Goal: Answer question/provide support: Share knowledge or assist other users

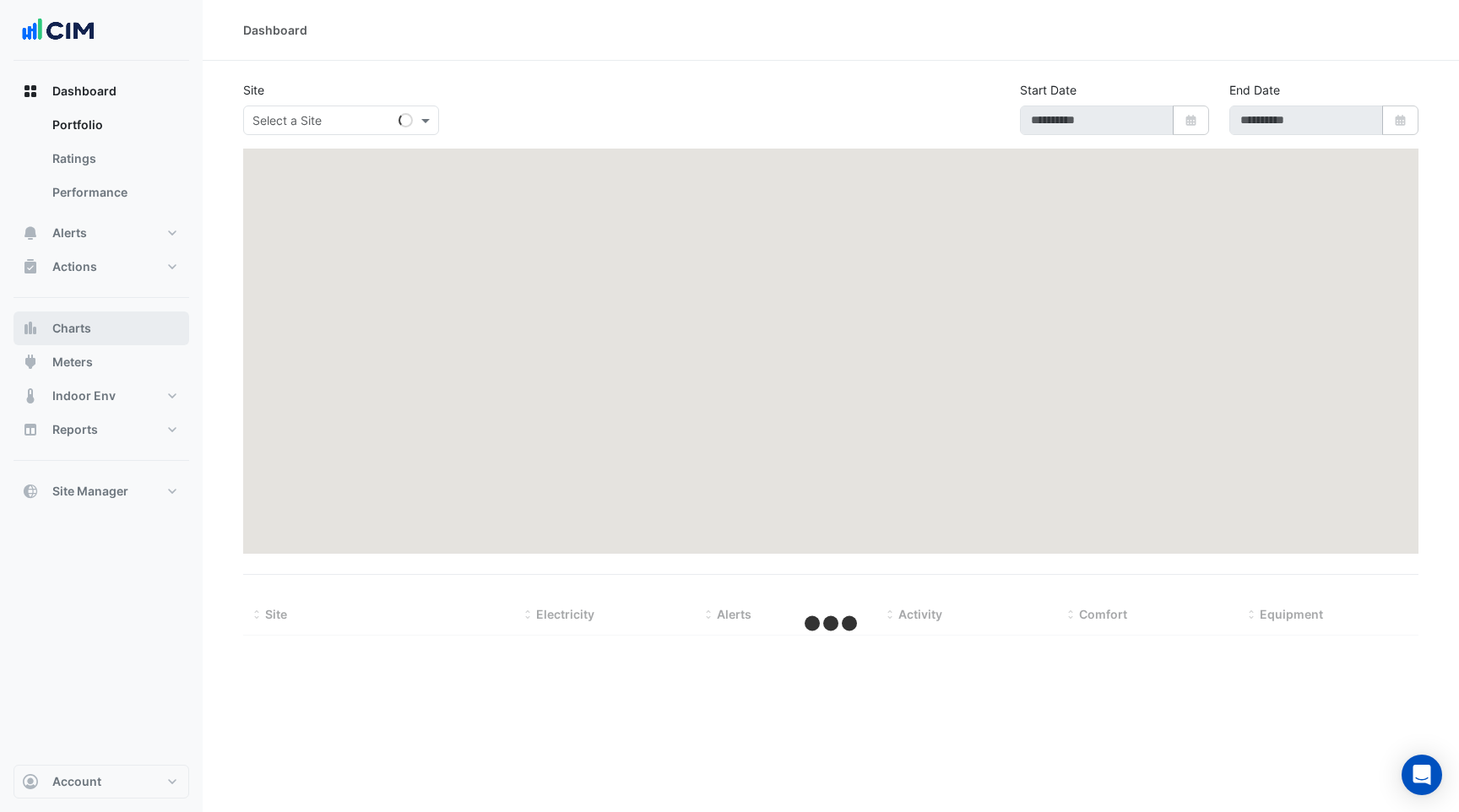
click at [81, 324] on span "Charts" at bounding box center [71, 328] width 38 height 16
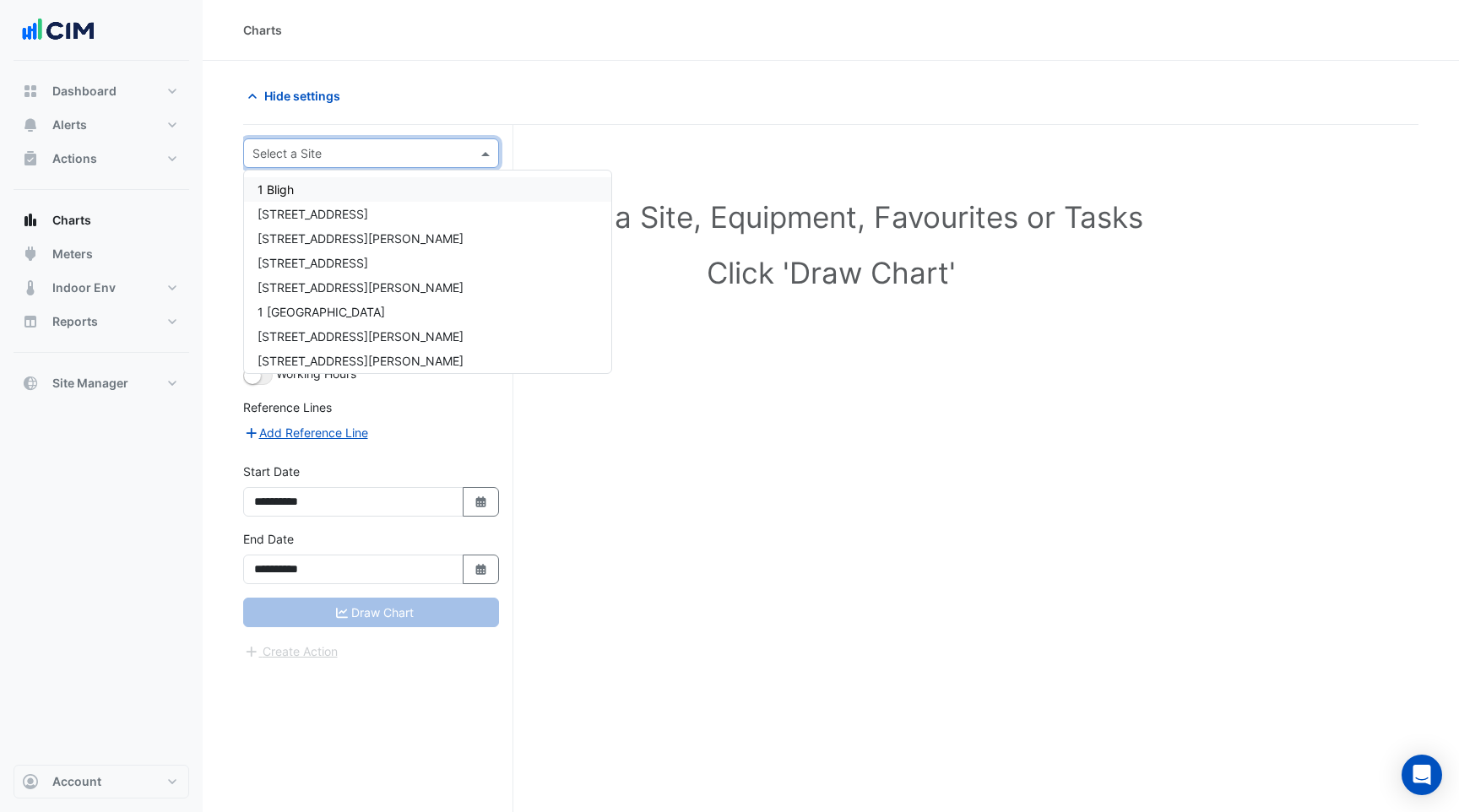
click at [364, 157] on input "text" at bounding box center [354, 154] width 203 height 17
click at [372, 181] on div "1 Bligh" at bounding box center [427, 189] width 367 height 25
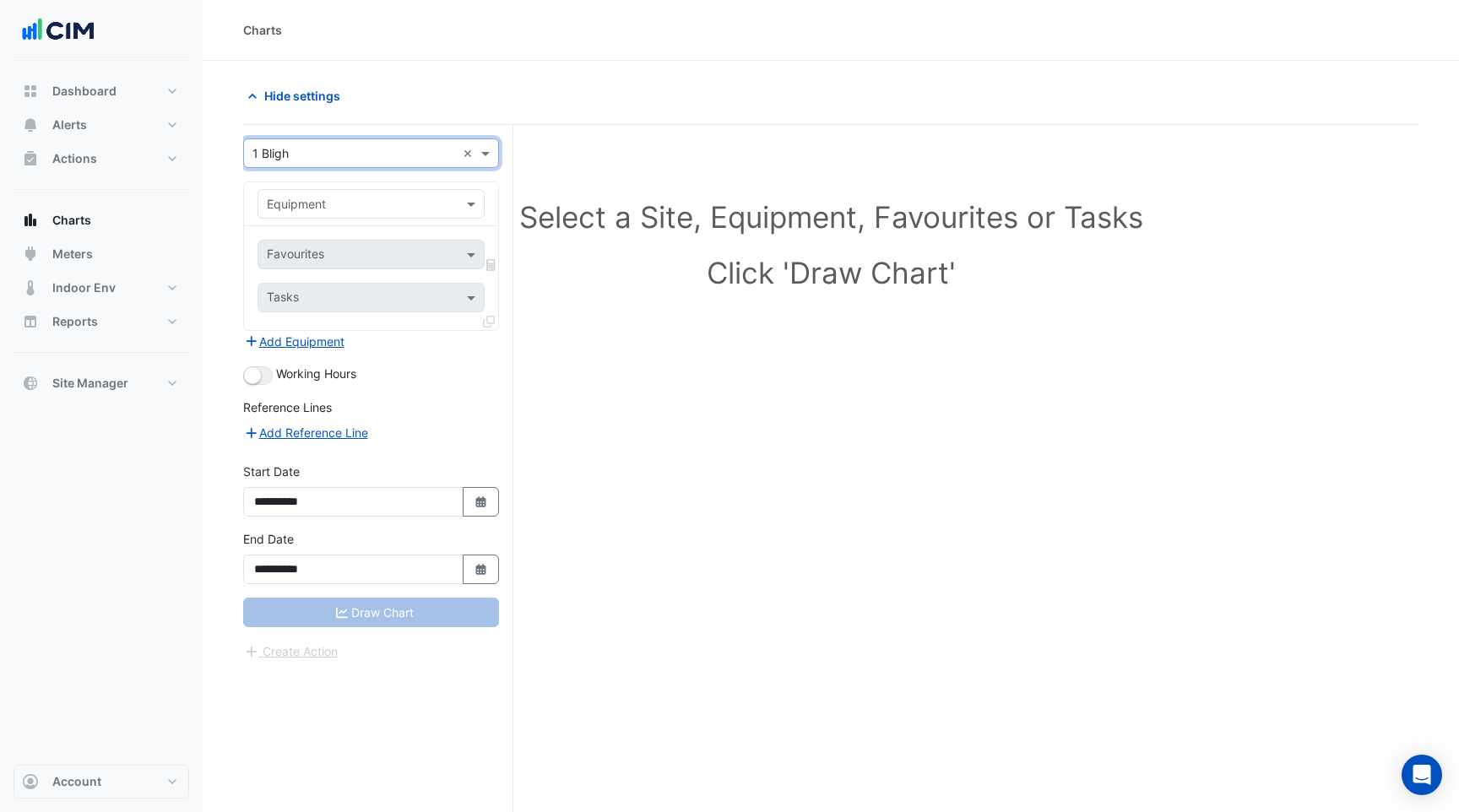
click at [378, 196] on input "text" at bounding box center [354, 204] width 175 height 17
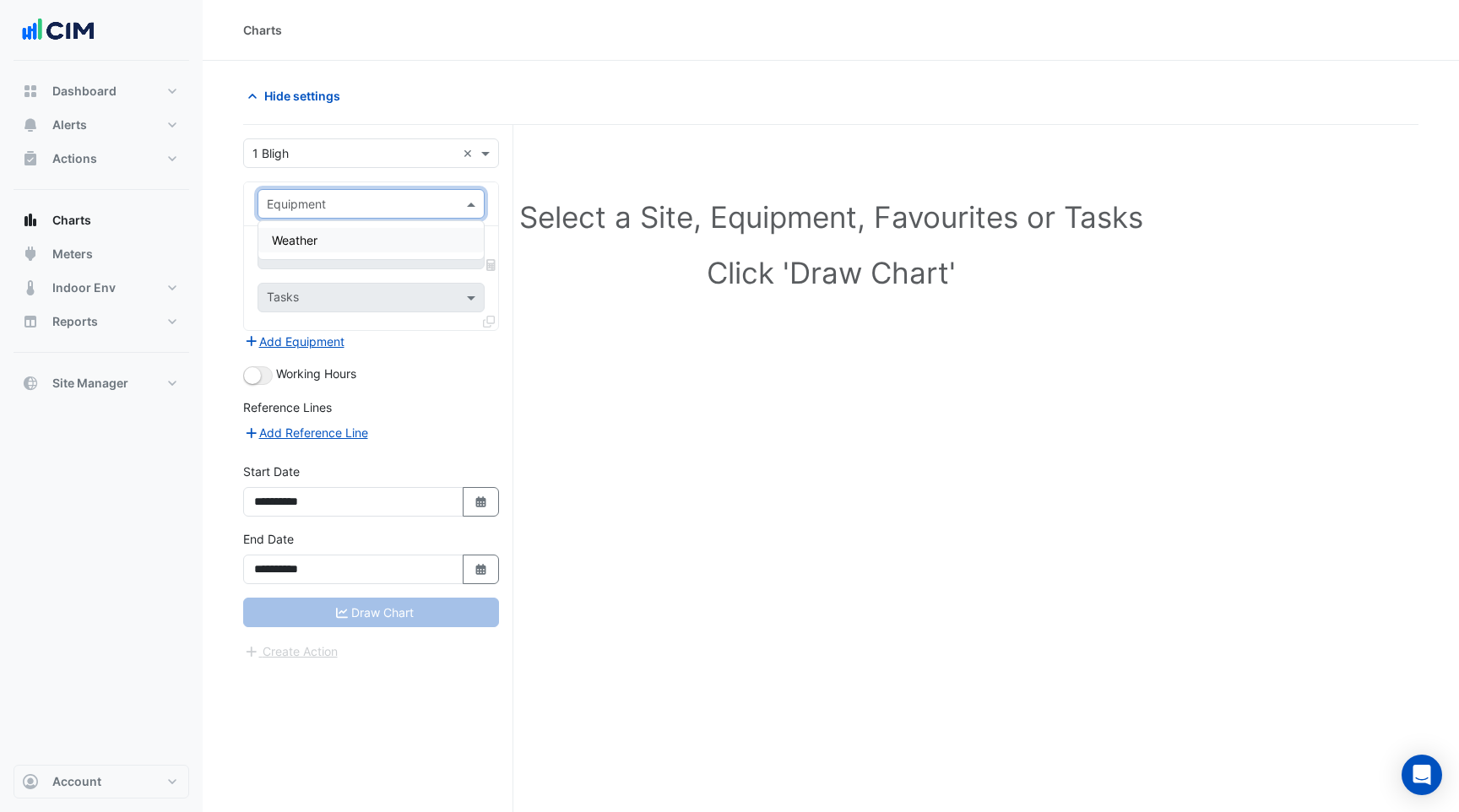
click at [382, 229] on div "Weather" at bounding box center [371, 240] width 225 height 25
click at [354, 160] on input "text" at bounding box center [354, 154] width 203 height 17
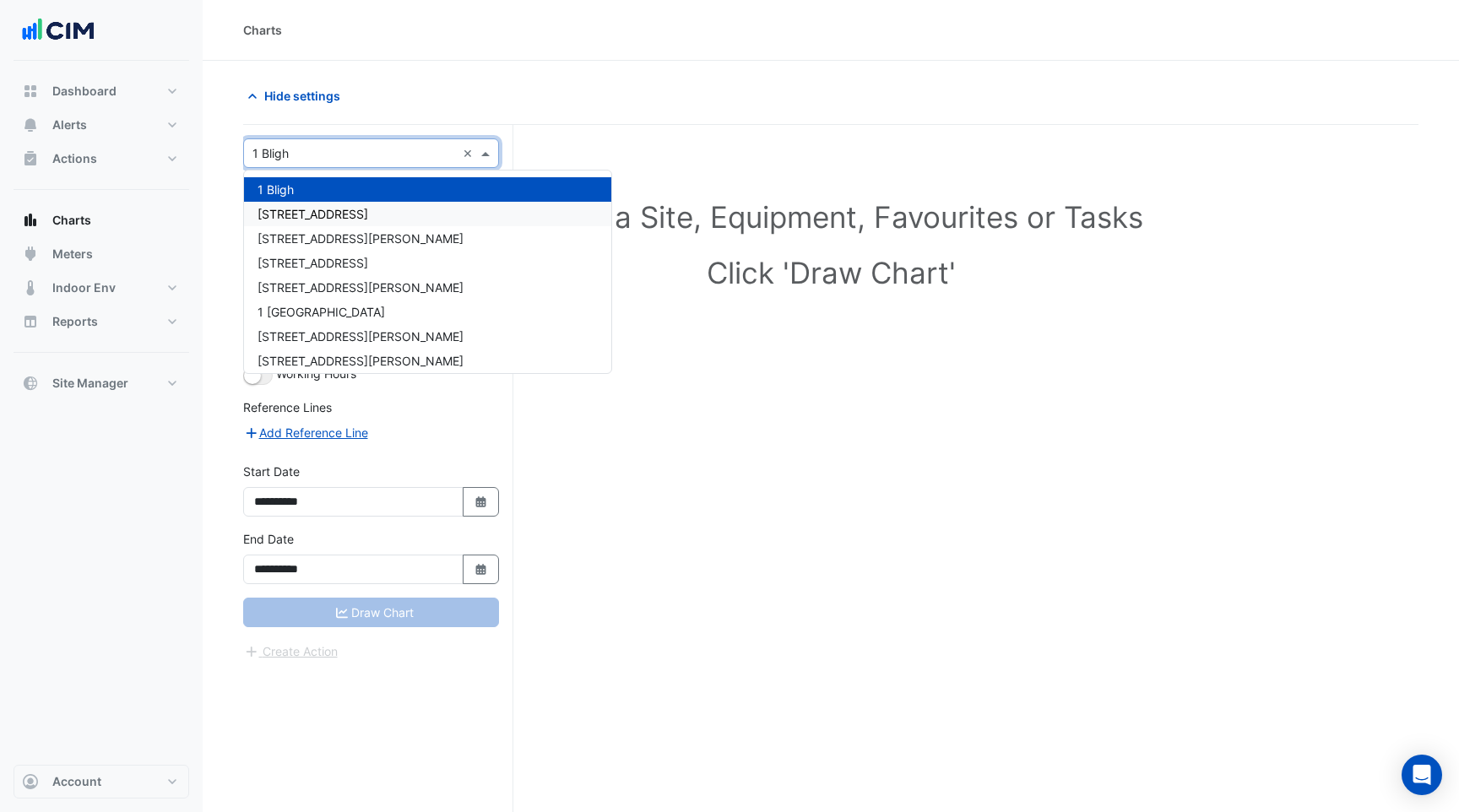
click at [369, 206] on div "[STREET_ADDRESS]" at bounding box center [427, 213] width 367 height 25
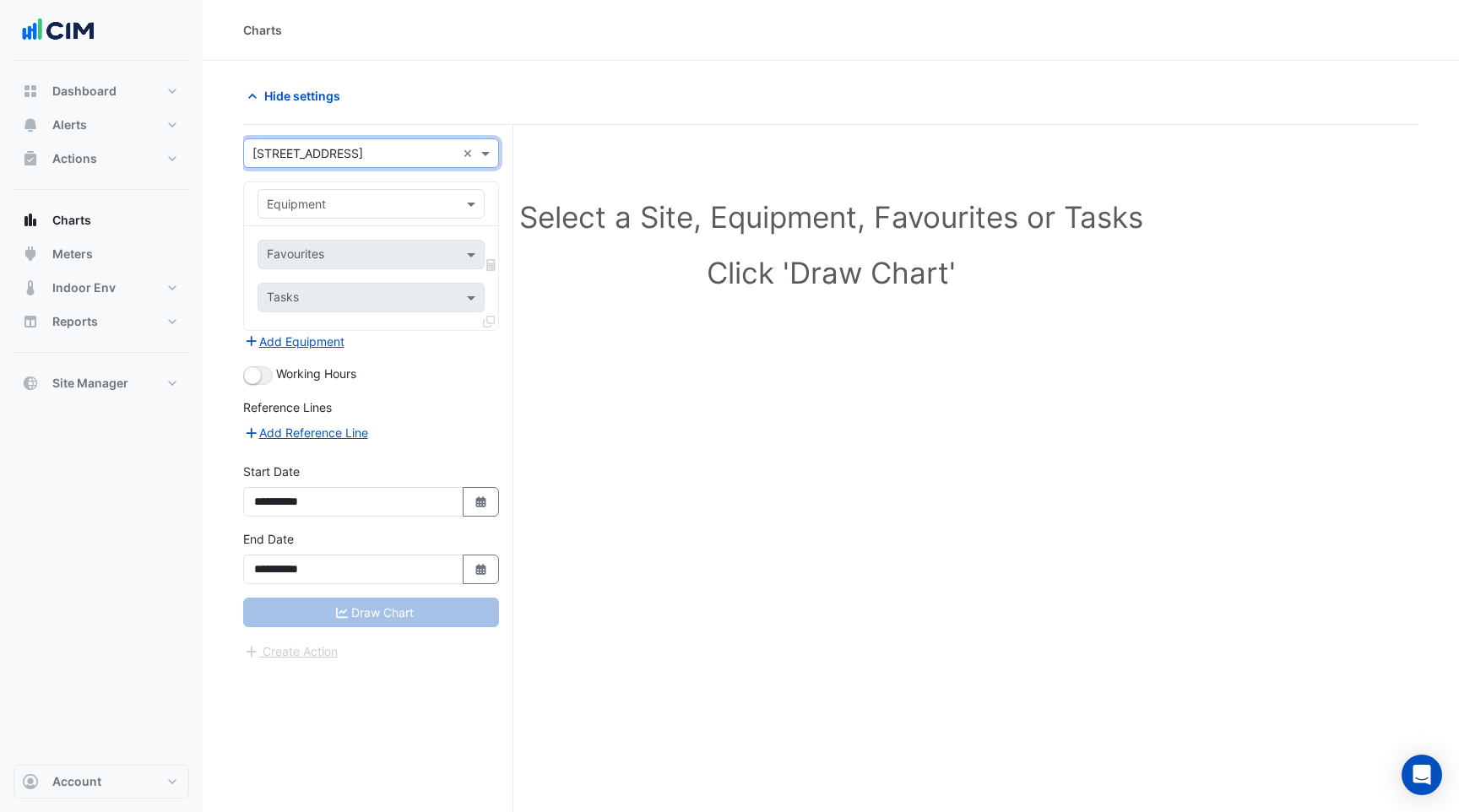
click at [346, 193] on div "Equipment" at bounding box center [371, 204] width 227 height 29
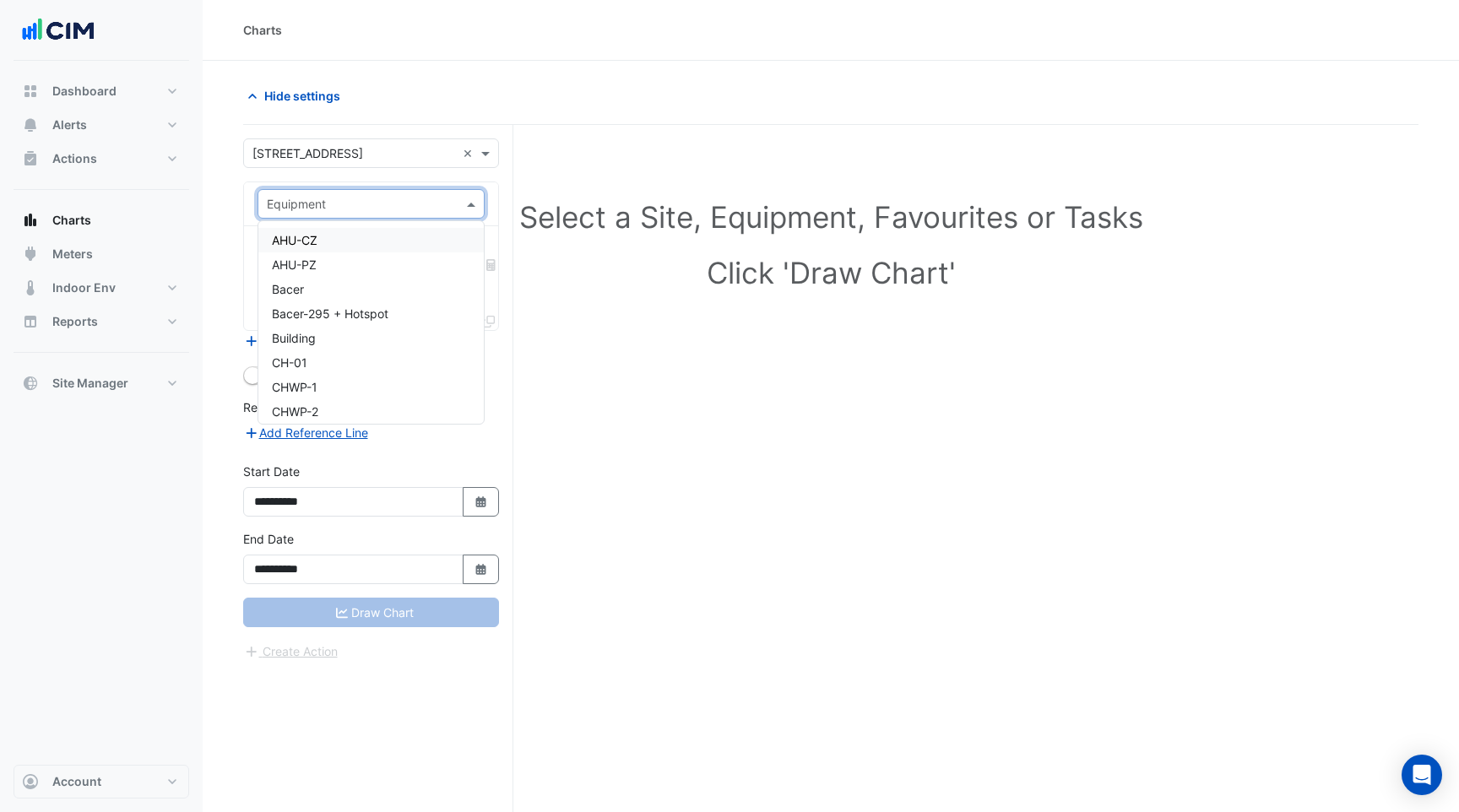
click at [349, 233] on div "AHU-CZ" at bounding box center [371, 240] width 225 height 25
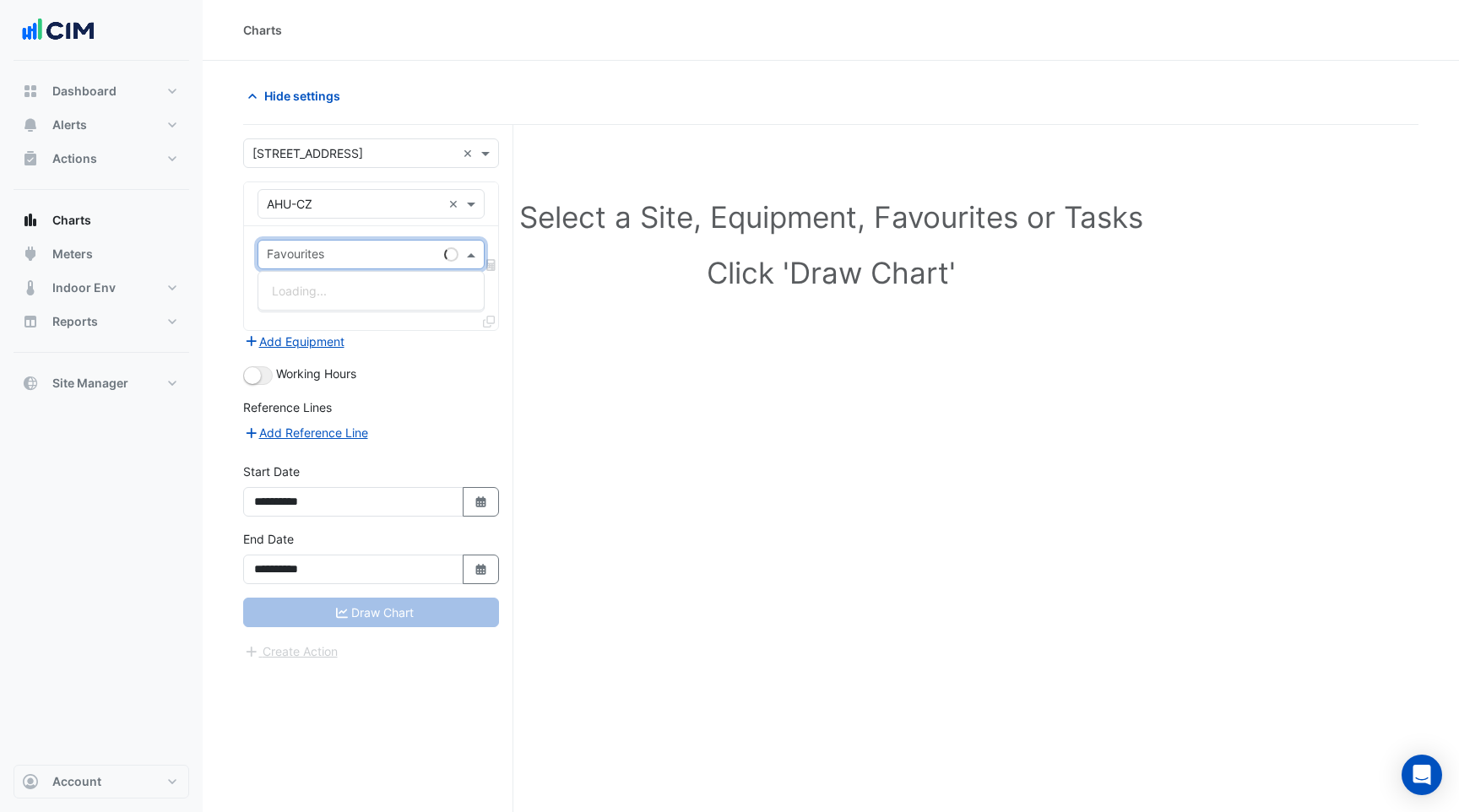
click at [360, 258] on input "text" at bounding box center [352, 255] width 170 height 17
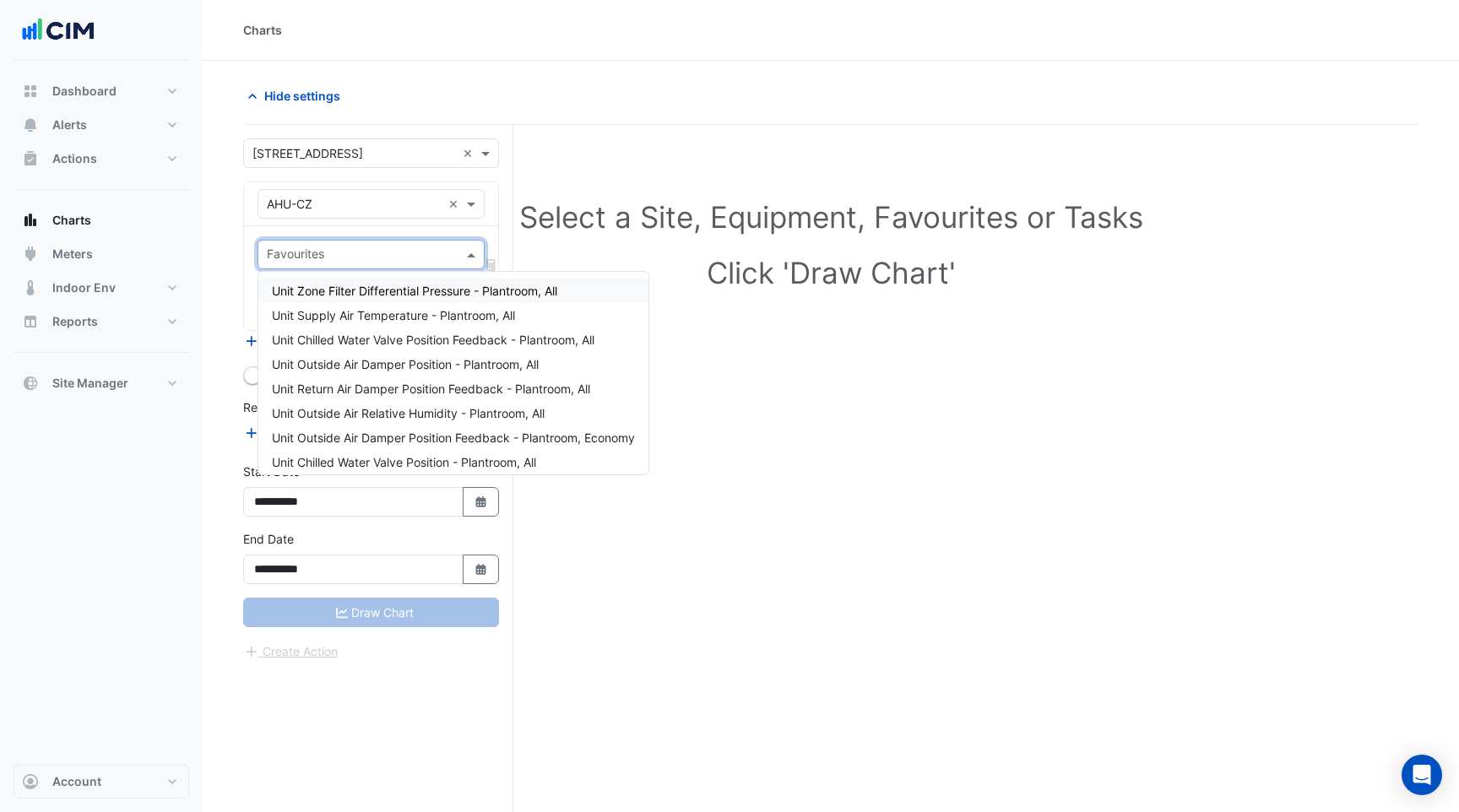
click at [373, 298] on span "Unit Zone Filter Differential Pressure - Plantroom, All" at bounding box center [415, 291] width 286 height 15
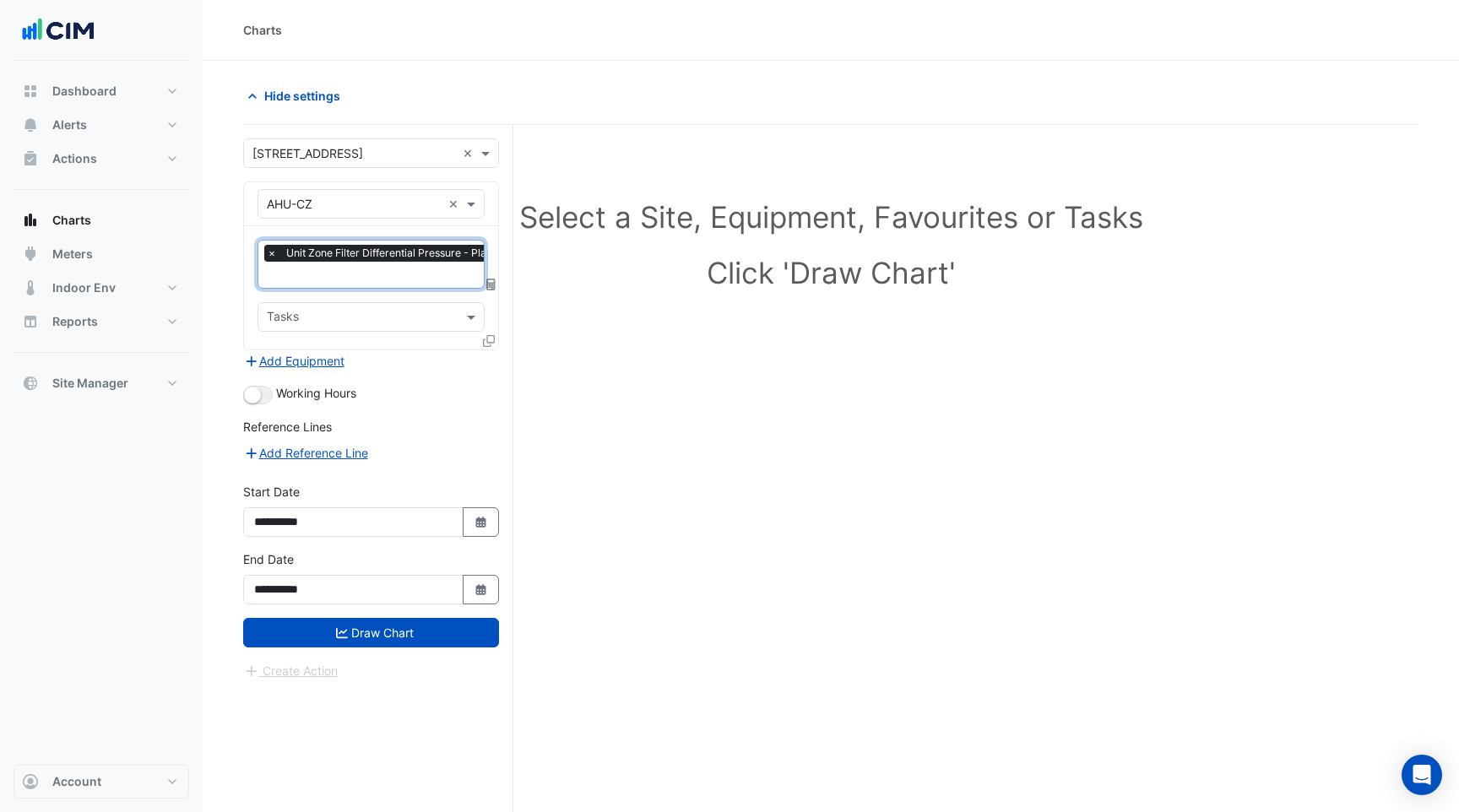
click at [486, 341] on icon at bounding box center [488, 341] width 12 height 12
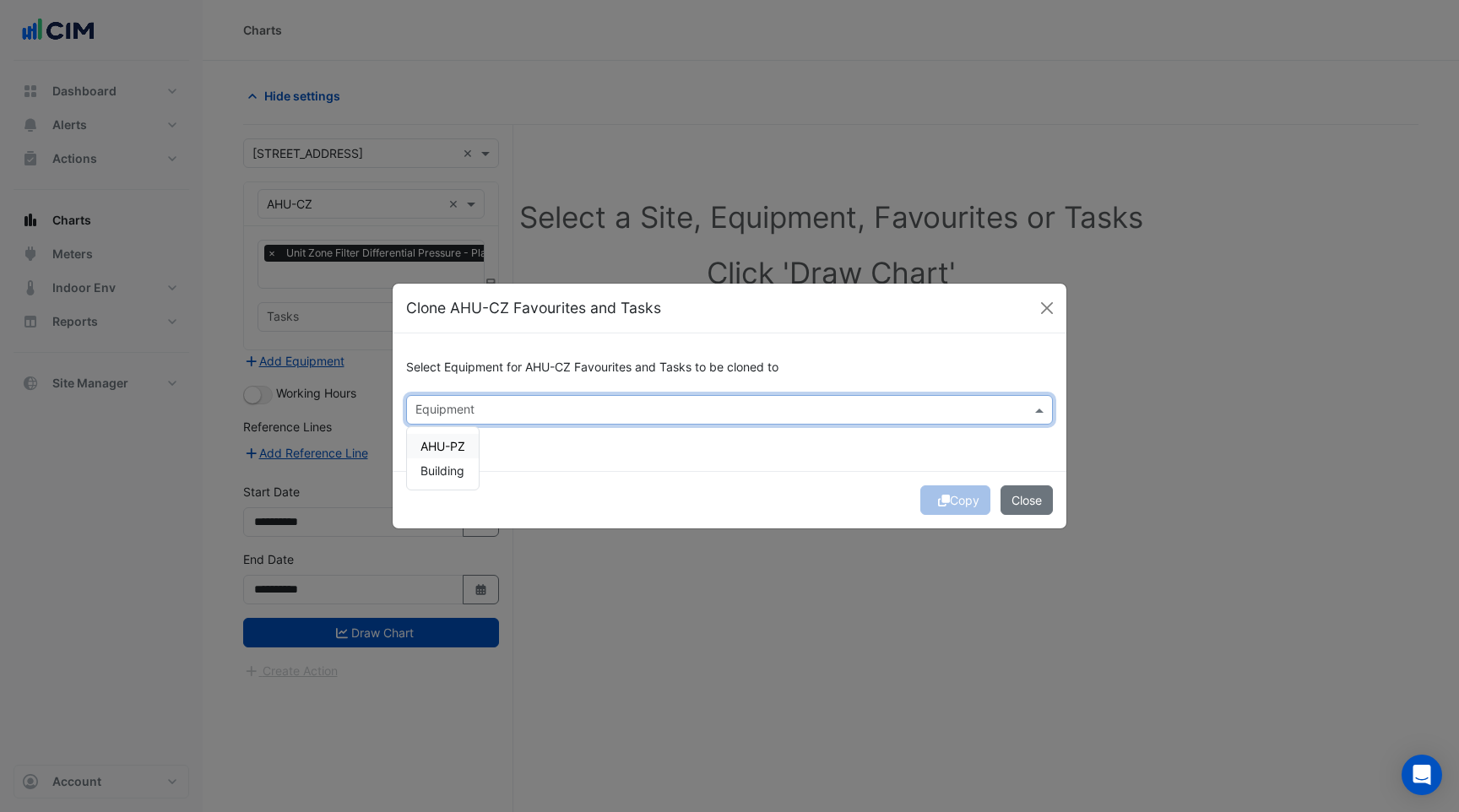
click at [579, 397] on div "Equipment" at bounding box center [715, 409] width 617 height 27
click at [582, 459] on div "Select Equipment for AHU-CZ Favourites and Tasks to be cloned to Equipment AHU-…" at bounding box center [730, 402] width 674 height 137
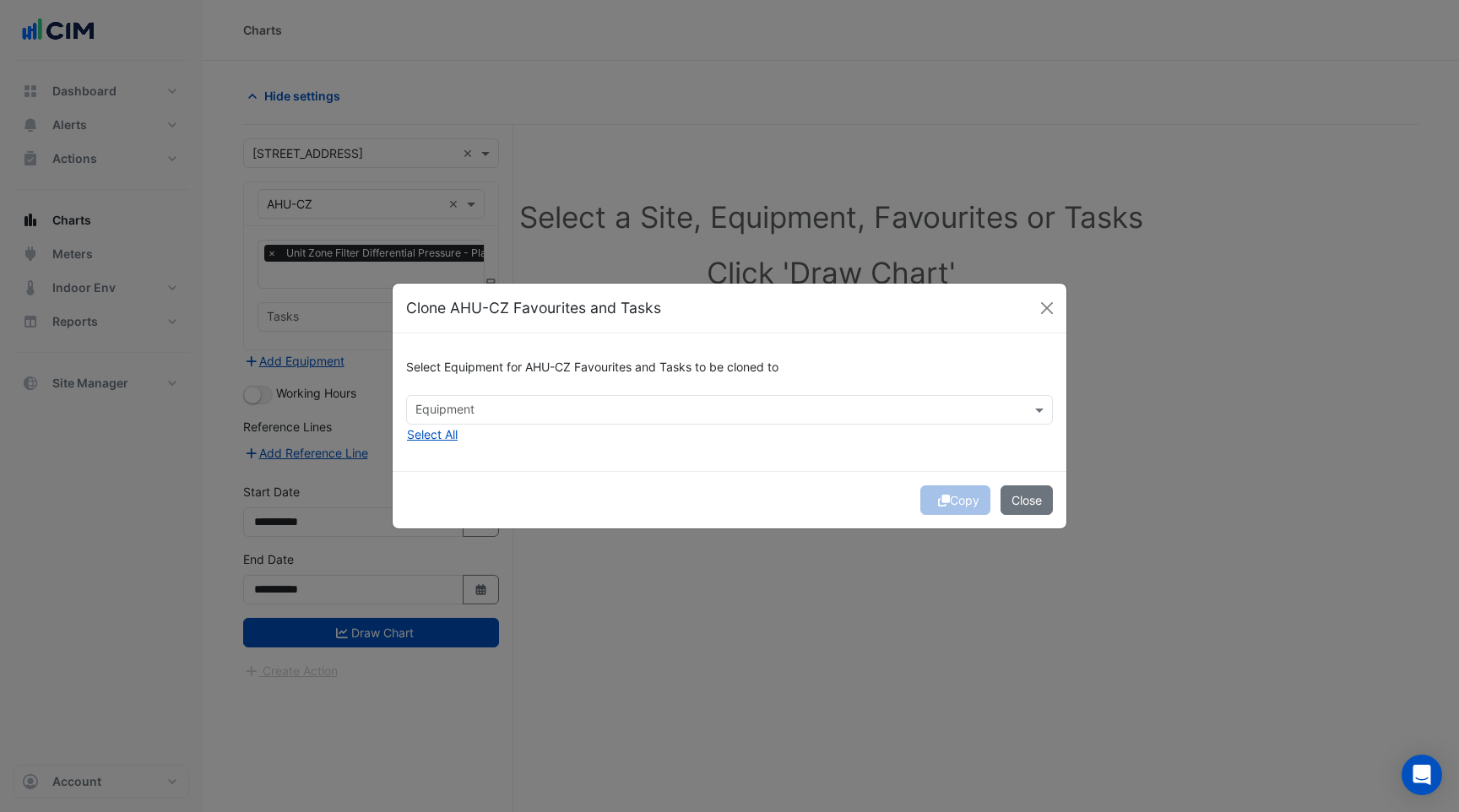
click at [627, 416] on input "text" at bounding box center [720, 411] width 609 height 17
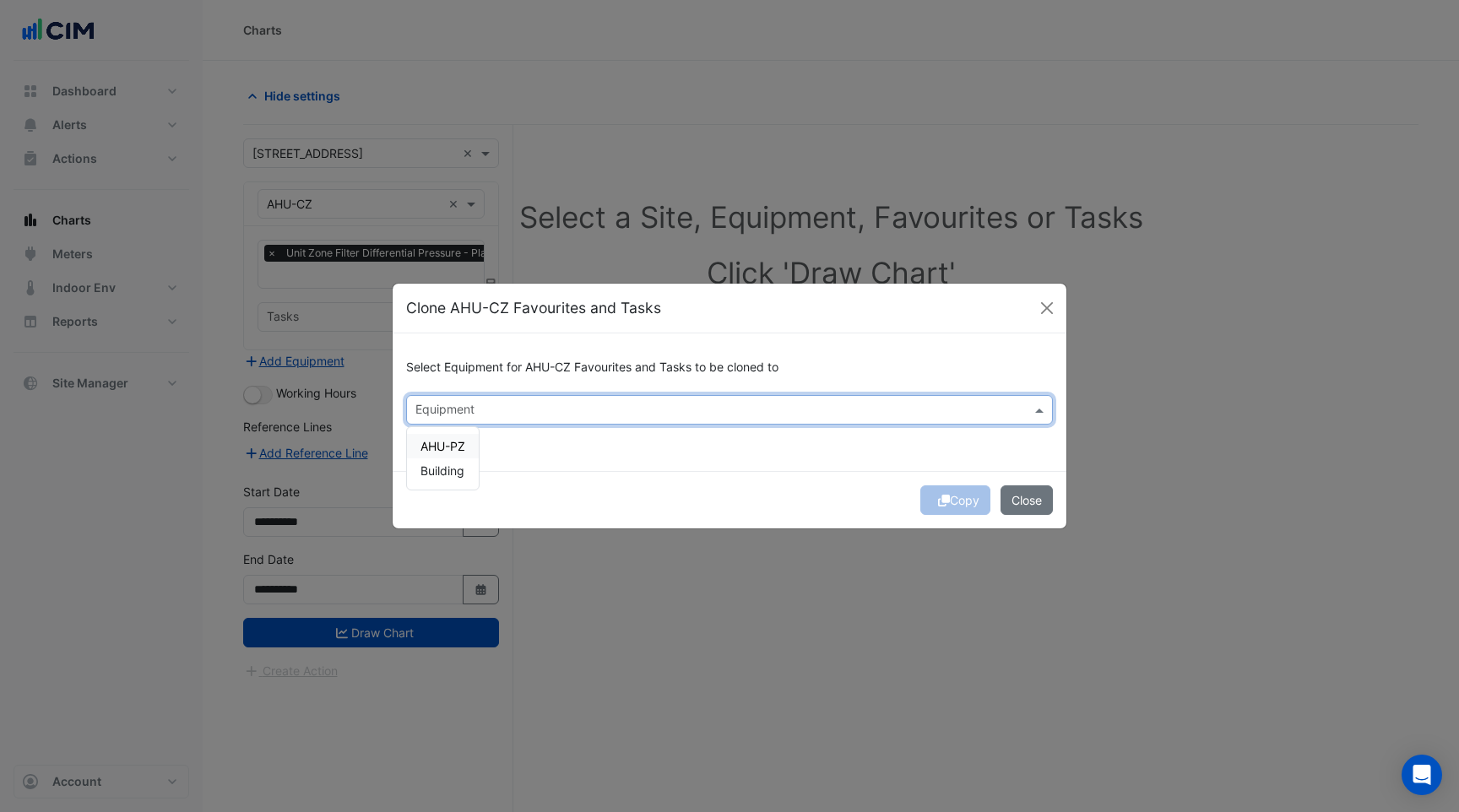
click at [446, 448] on span "AHU-PZ" at bounding box center [442, 446] width 45 height 15
click at [452, 469] on span "Building" at bounding box center [442, 471] width 44 height 15
click at [454, 468] on span "Building" at bounding box center [442, 471] width 44 height 15
click at [447, 446] on span "AHU-PZ" at bounding box center [442, 446] width 45 height 15
click at [453, 447] on span "AHU-PZ" at bounding box center [442, 446] width 45 height 15
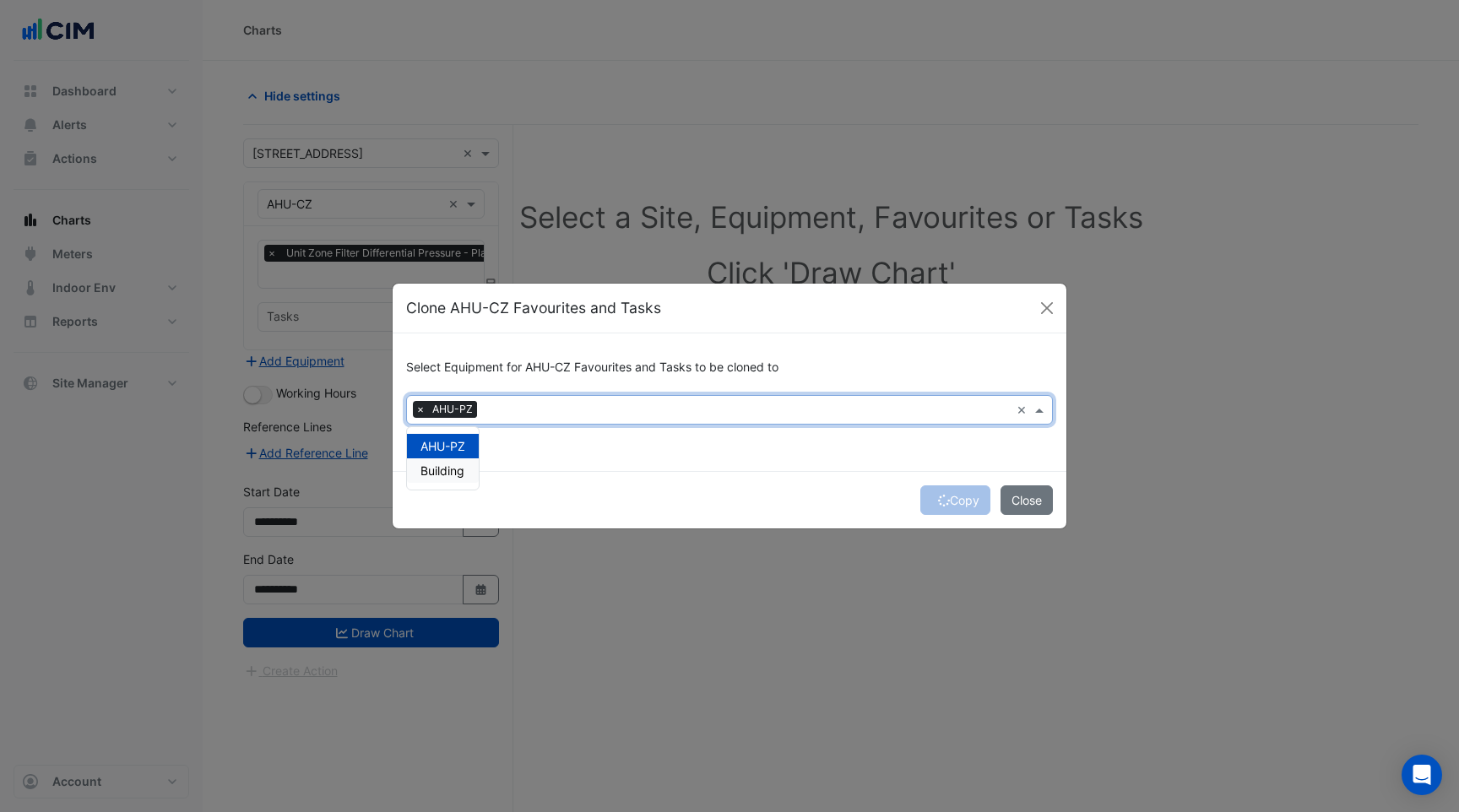
click at [453, 467] on span "Building" at bounding box center [442, 471] width 44 height 15
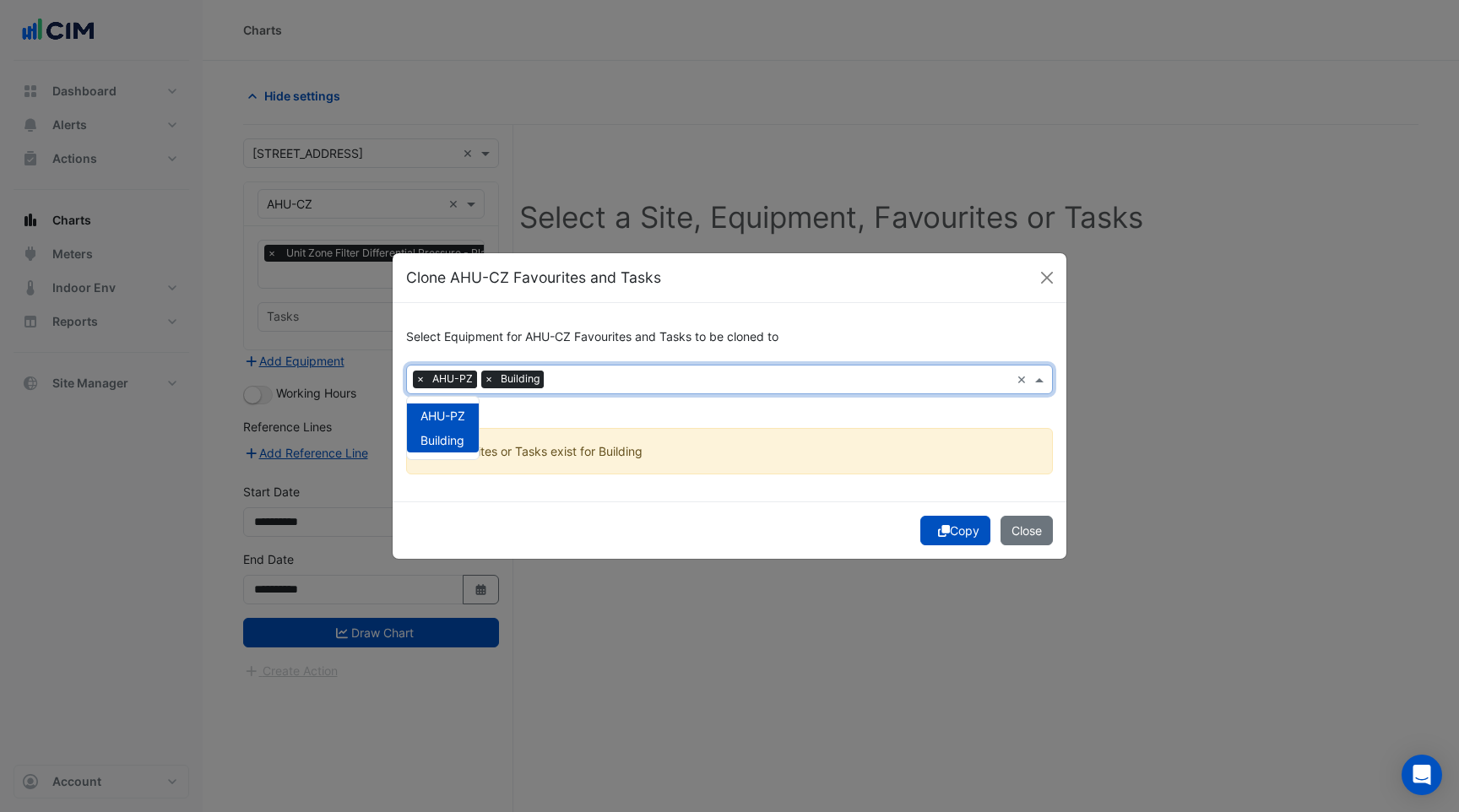
click at [838, 400] on div "Select Equipment for AHU-CZ Favourites and Tasks to be cloned to × AHU-PZ × Bui…" at bounding box center [730, 402] width 674 height 198
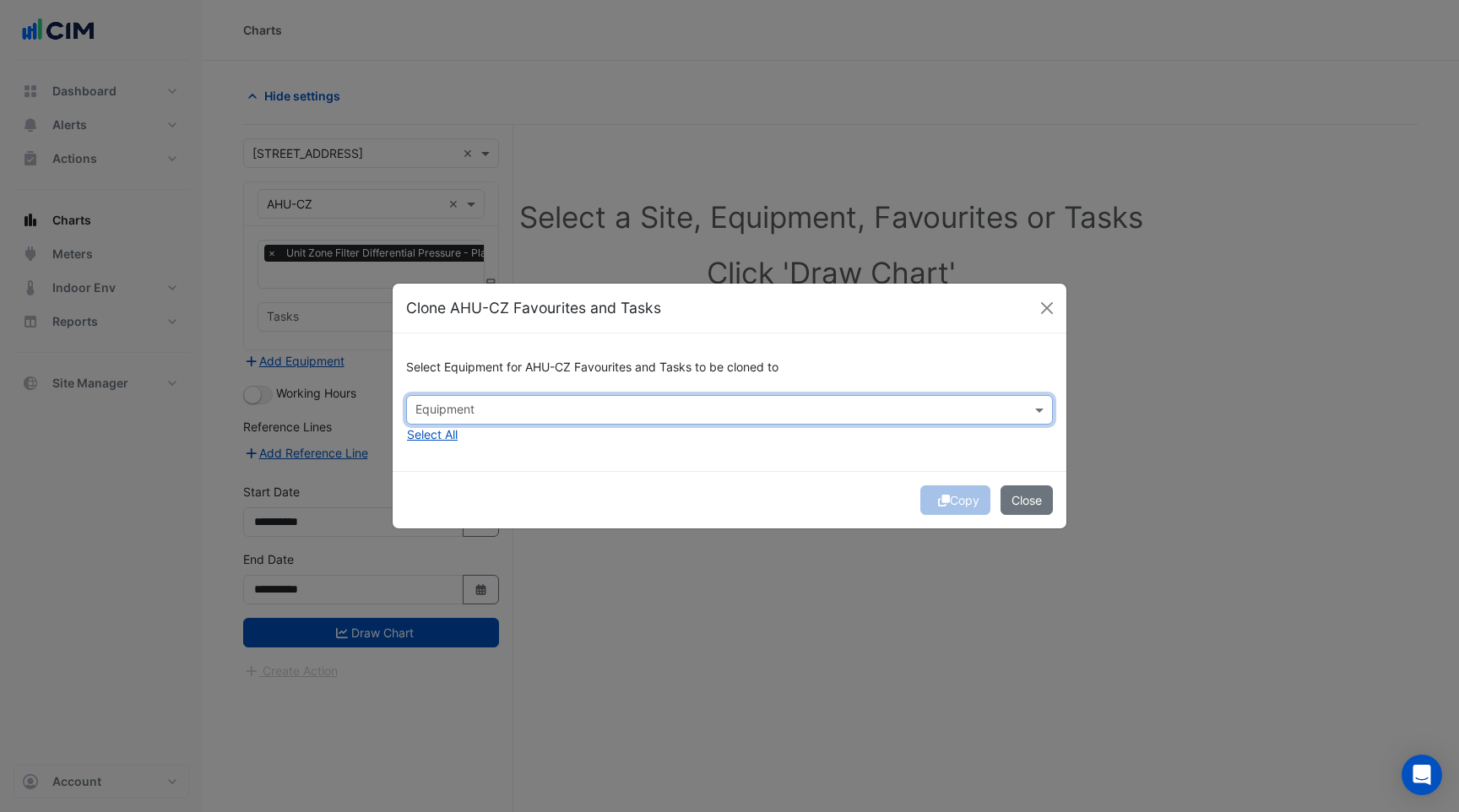
click at [656, 373] on h6 "Select Equipment for AHU-CZ Favourites and Tasks to be cloned to" at bounding box center [729, 368] width 647 height 15
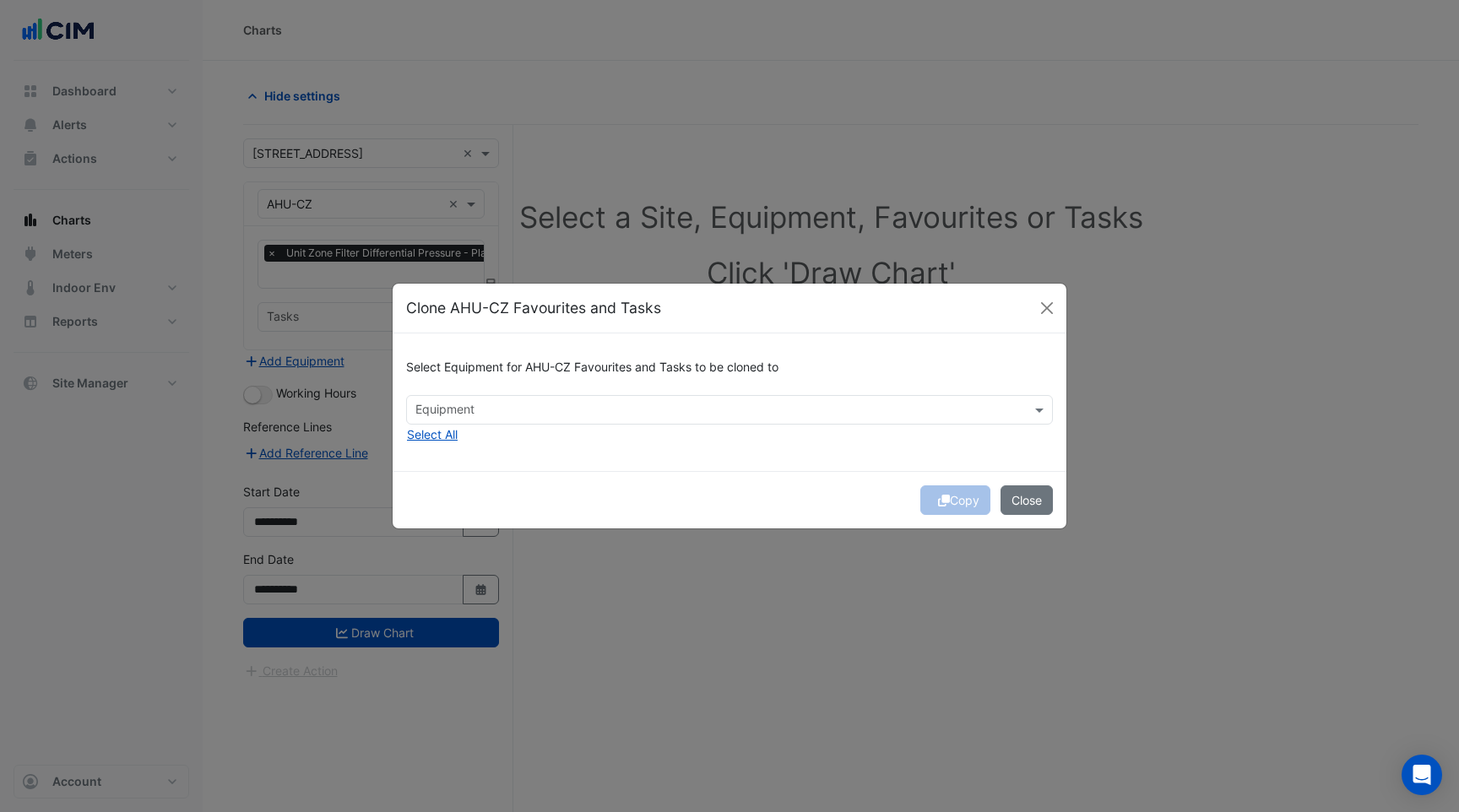
click at [606, 389] on div "Select Equipment for AHU-CZ Favourites and Tasks to be cloned to" at bounding box center [729, 371] width 647 height 49
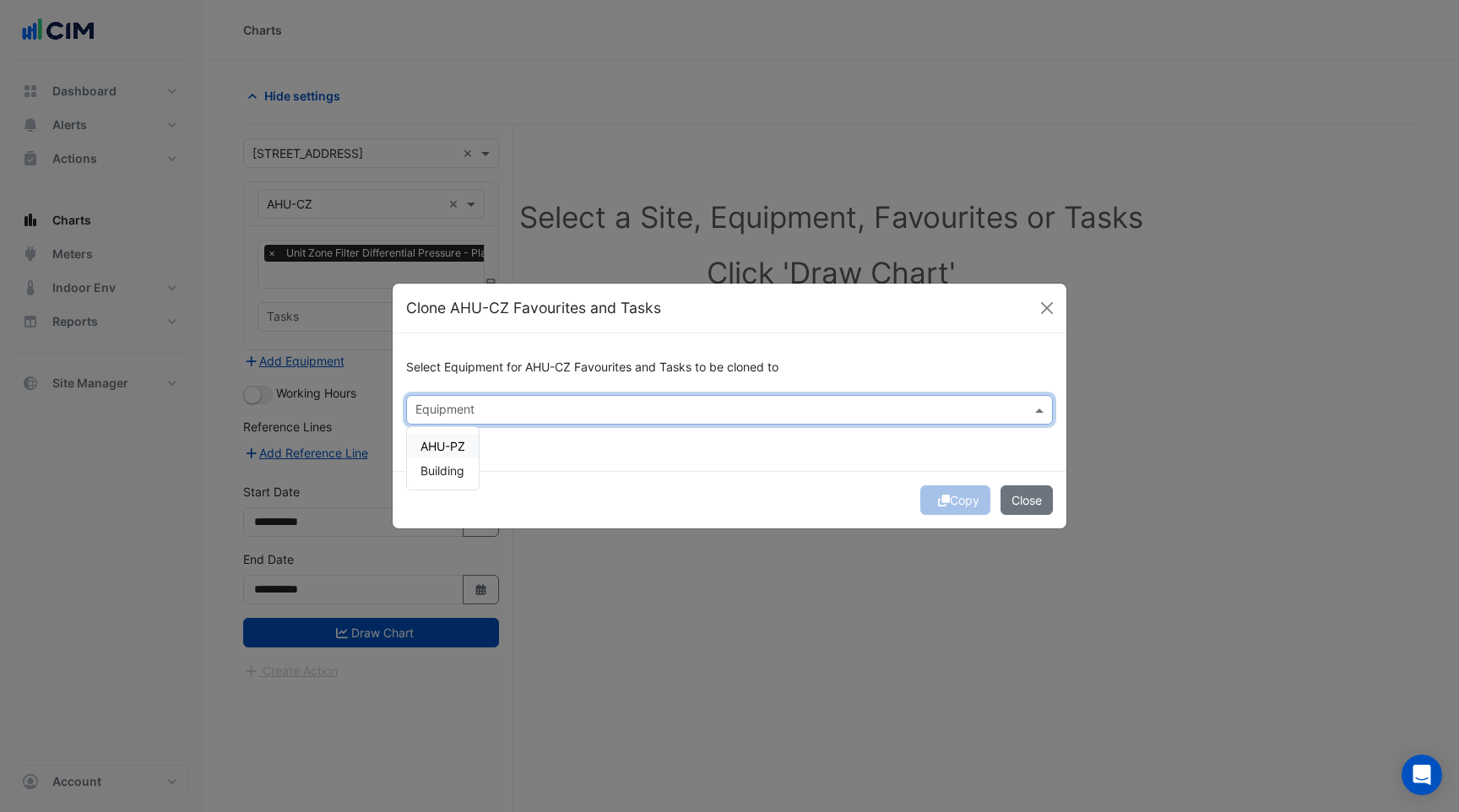
click at [594, 406] on input "text" at bounding box center [720, 411] width 609 height 17
click at [56, 128] on ngb-modal-window "Clone AHU-CZ Favourites and Tasks Select Equipment for AHU-CZ Favourites and Ta…" at bounding box center [729, 406] width 1459 height 812
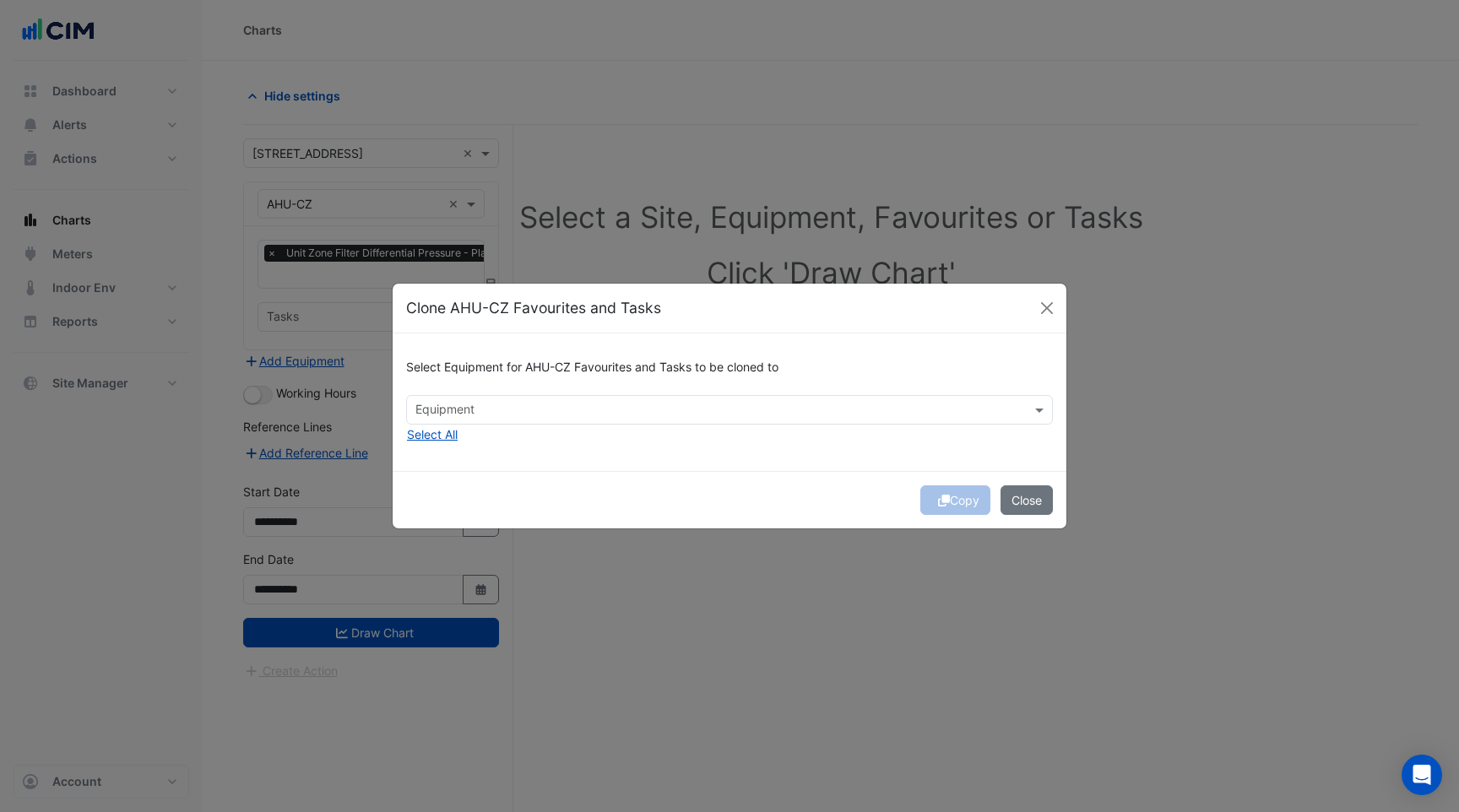
click at [93, 119] on ngb-modal-window "Clone AHU-CZ Favourites and Tasks Select Equipment for AHU-CZ Favourites and Ta…" at bounding box center [729, 406] width 1459 height 812
click at [1047, 507] on button "Close" at bounding box center [1027, 500] width 52 height 29
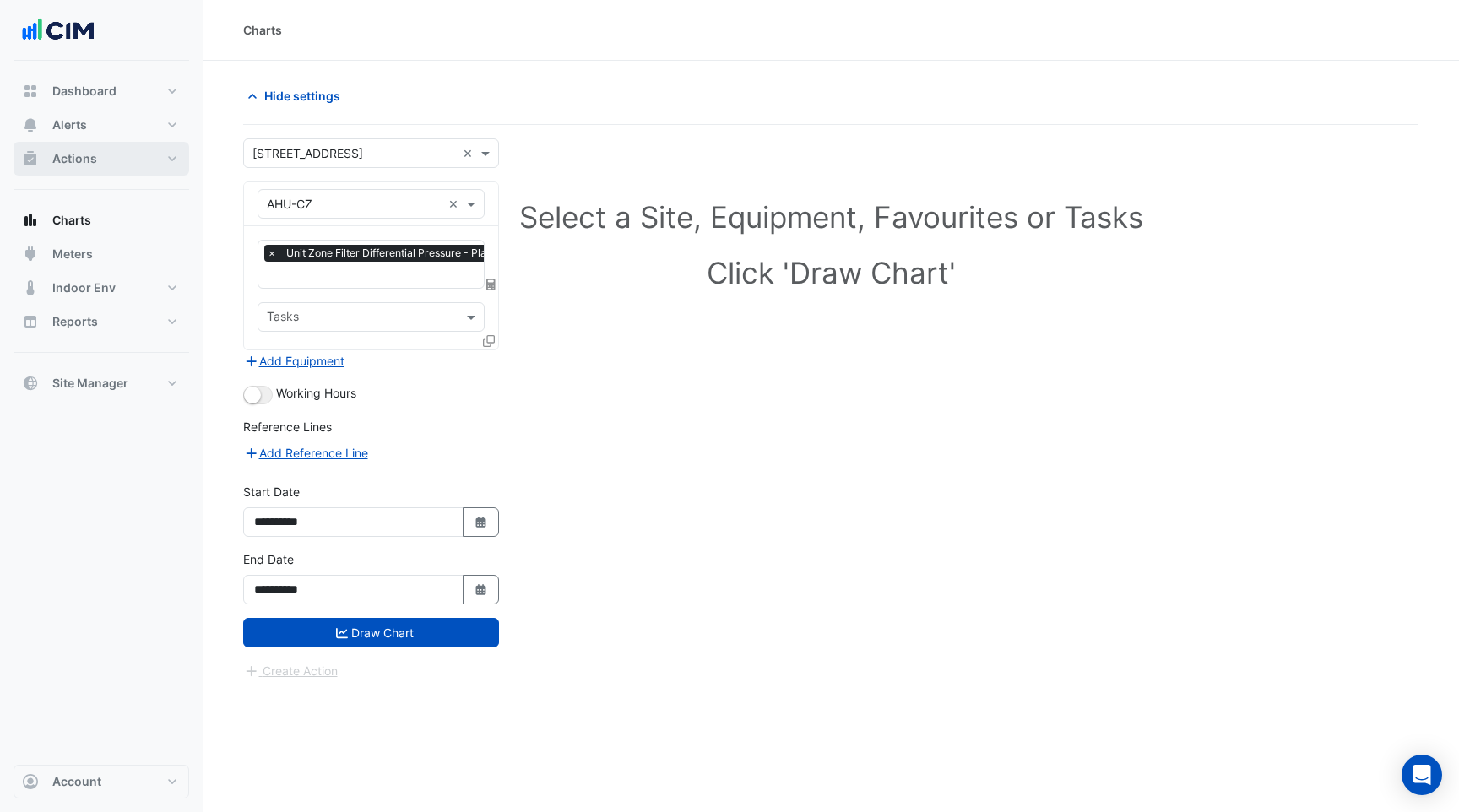
click at [92, 168] on button "Actions" at bounding box center [102, 158] width 176 height 34
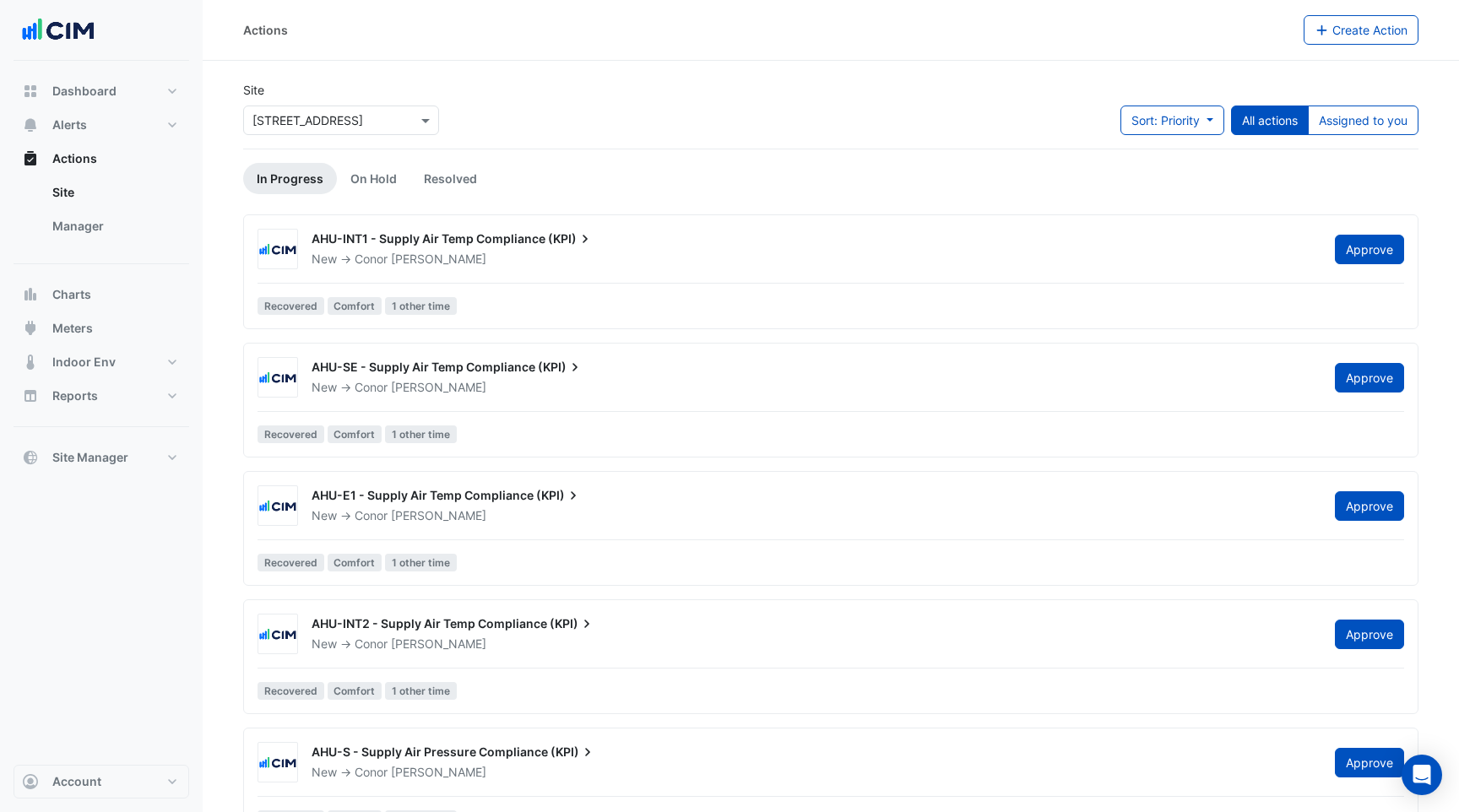
scroll to position [645, 0]
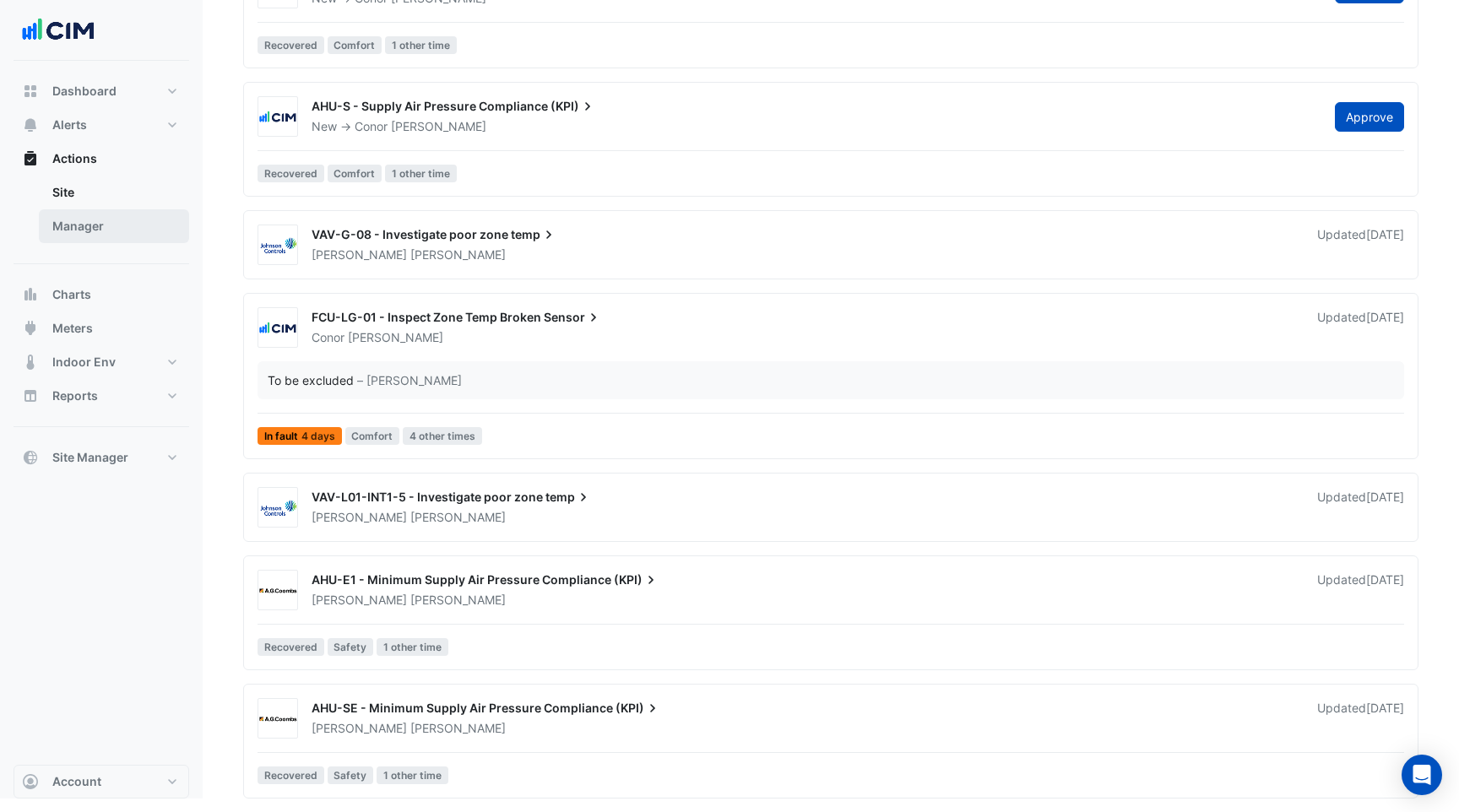
click at [104, 243] on link "Manager" at bounding box center [114, 226] width 150 height 34
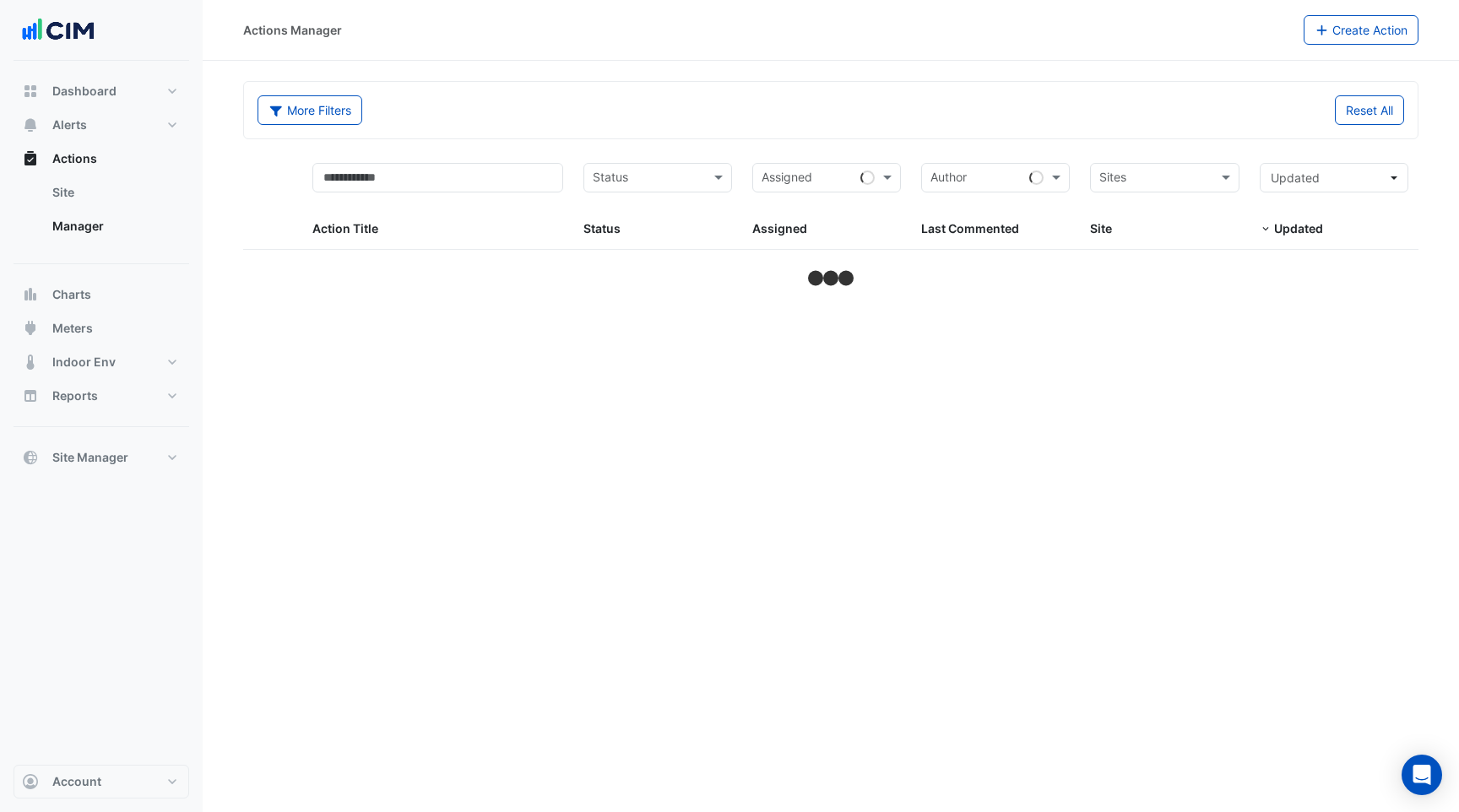
select select "***"
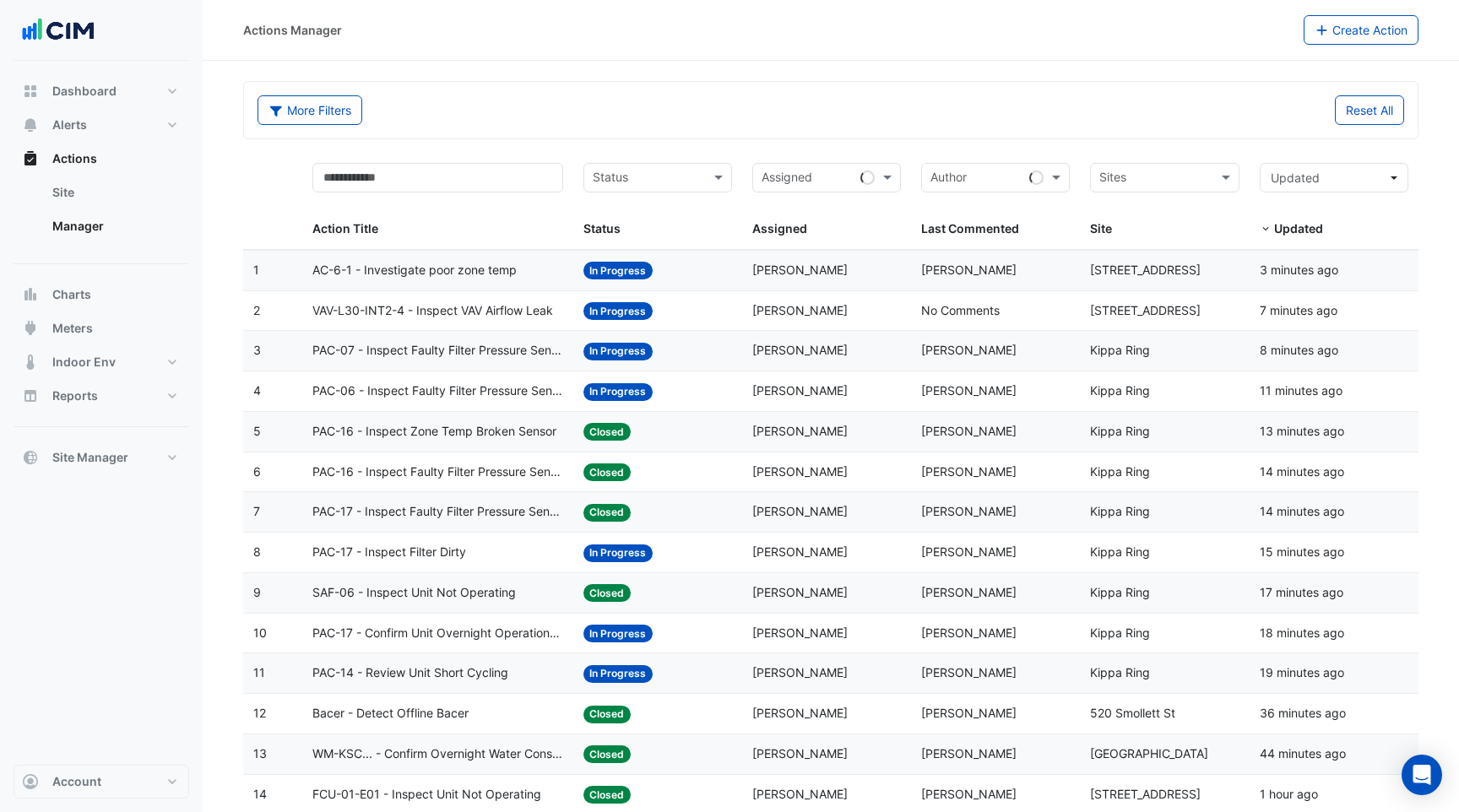
click at [517, 318] on span "VAV-L30-INT2-4 - Inspect VAV Airflow Leak" at bounding box center [432, 310] width 241 height 19
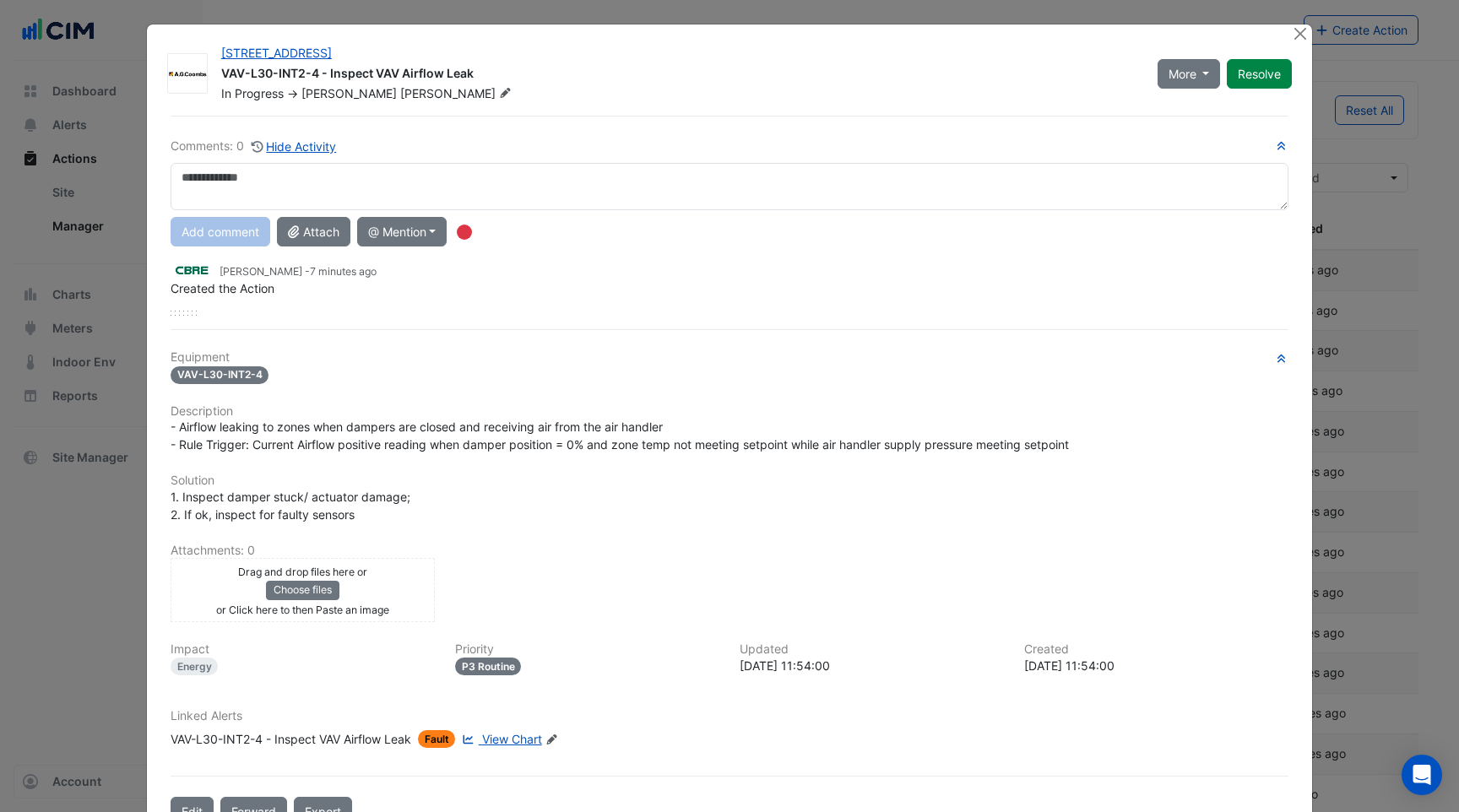
click at [317, 735] on div "VAV-L30-INT2-4 - Inspect VAV Airflow Leak" at bounding box center [290, 739] width 241 height 17
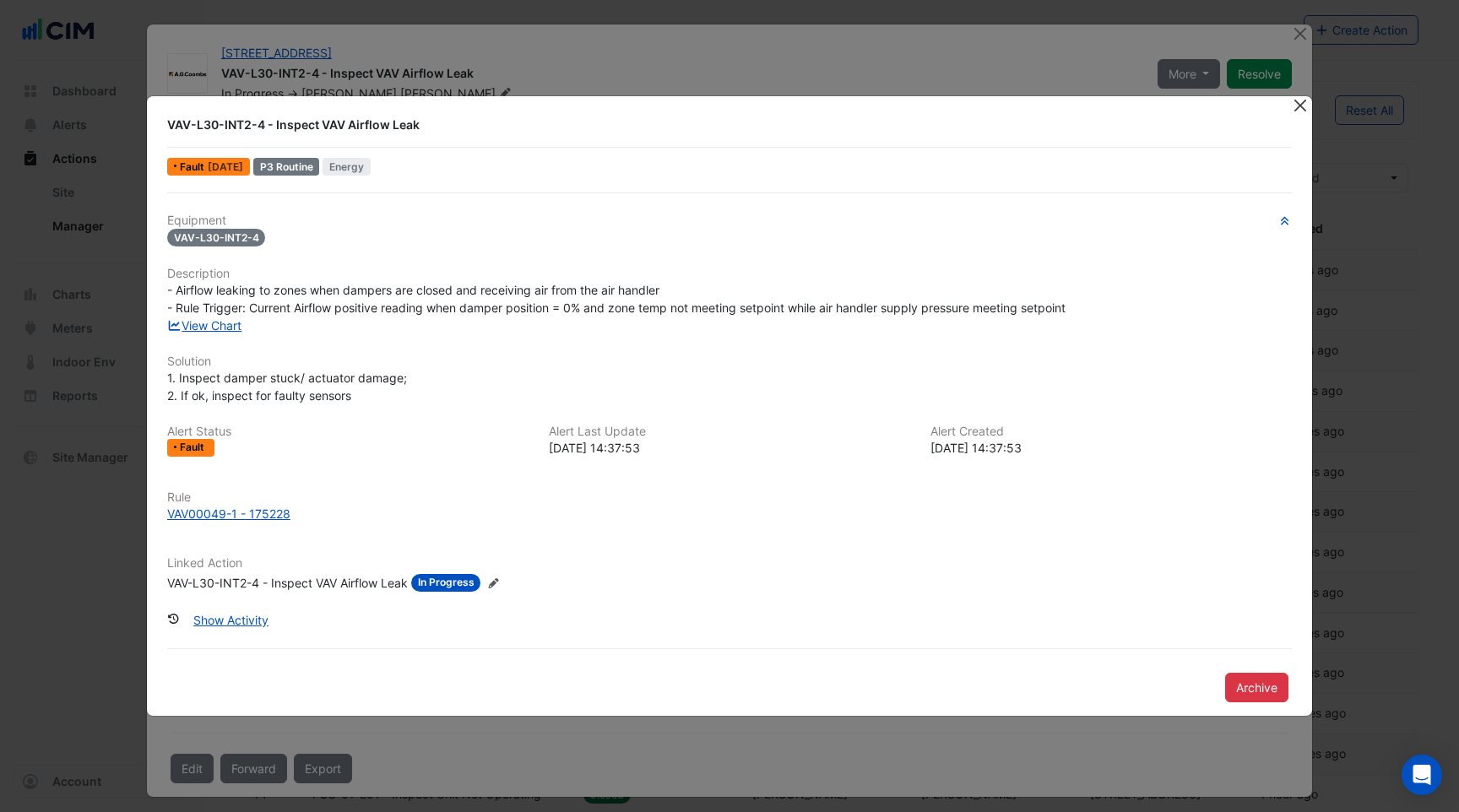
click at [1300, 105] on button "Close" at bounding box center [1300, 104] width 17 height 17
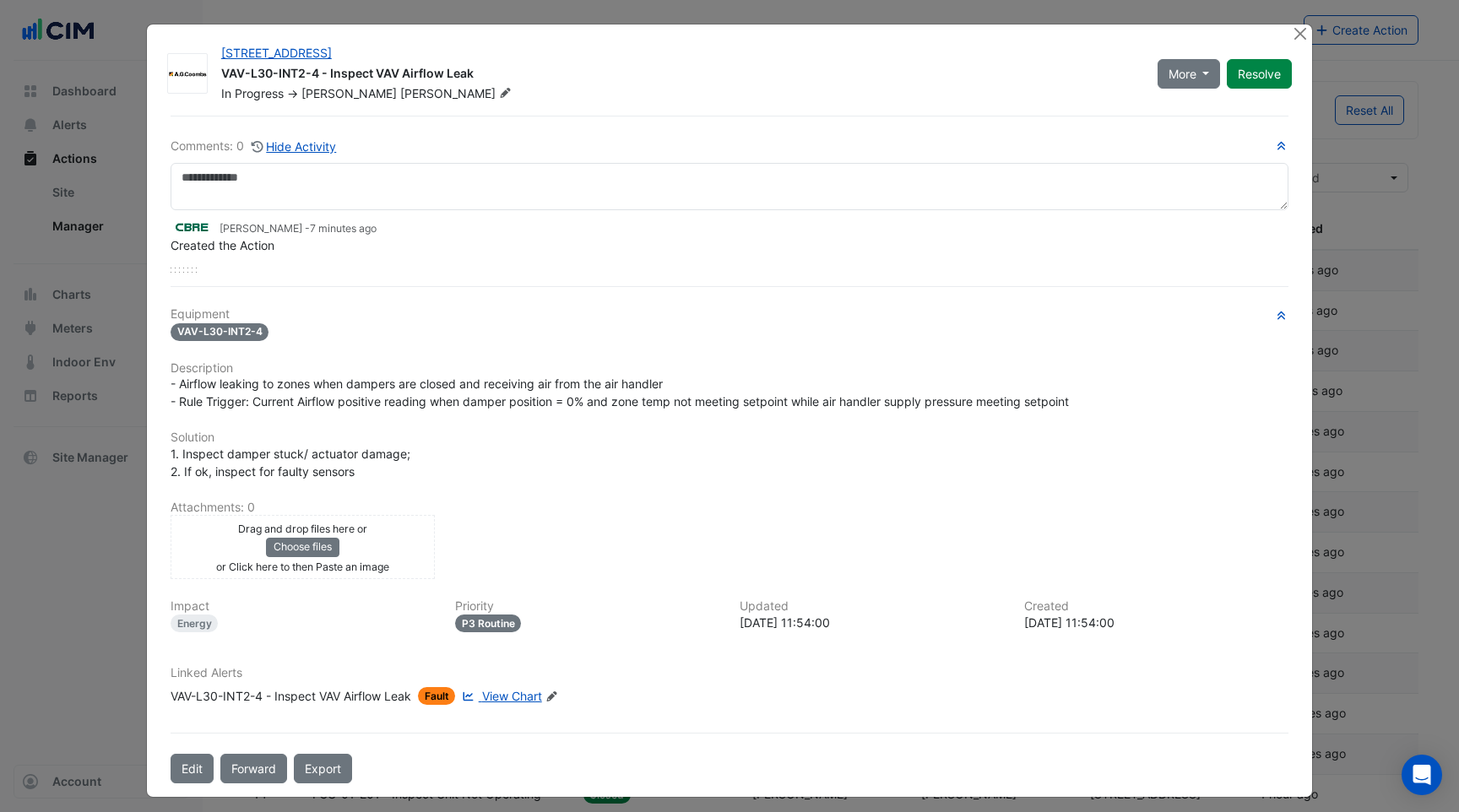
click at [558, 696] on icon "Edit Linked Alerts" at bounding box center [552, 696] width 13 height 10
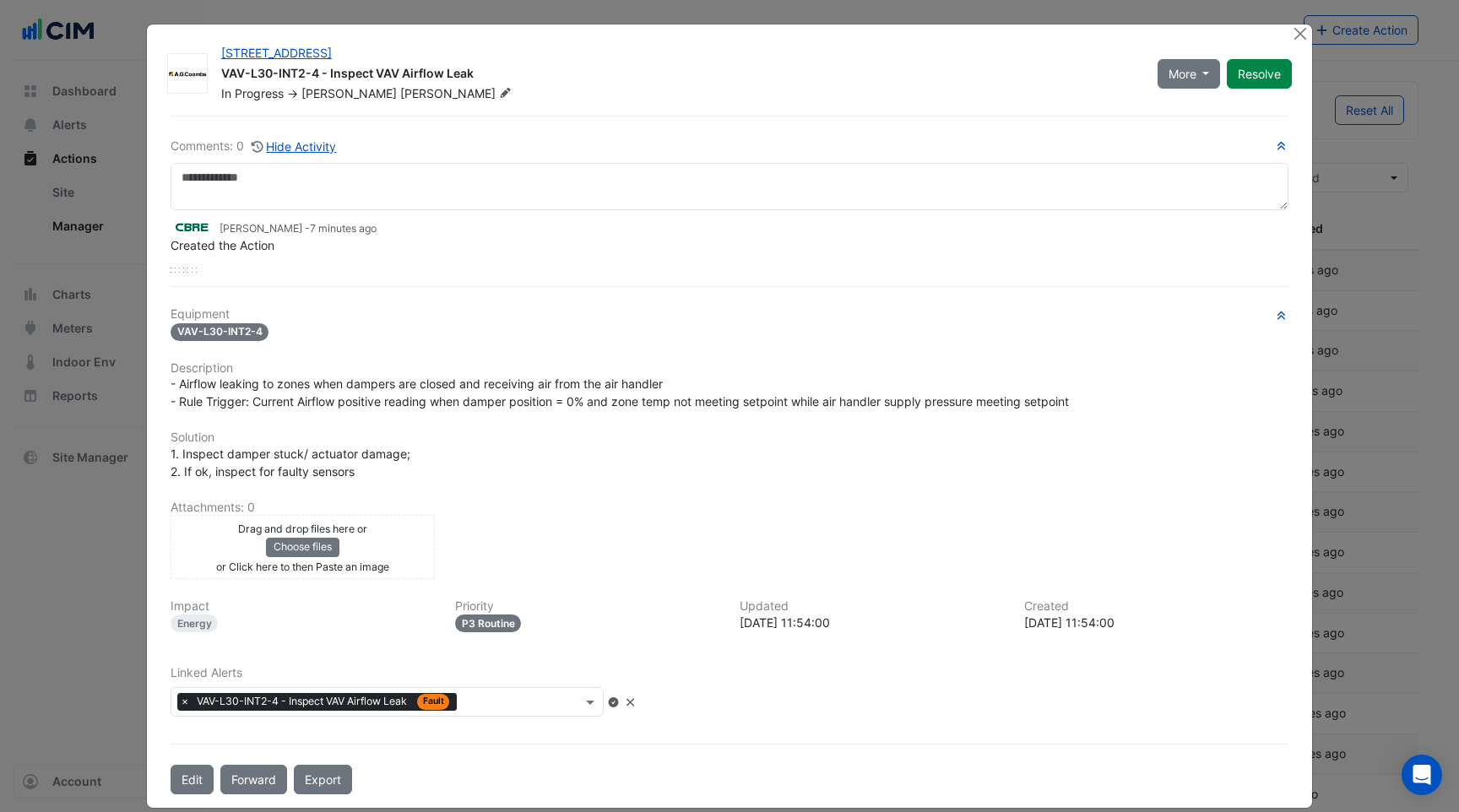
click at [527, 705] on input "text" at bounding box center [522, 703] width 118 height 17
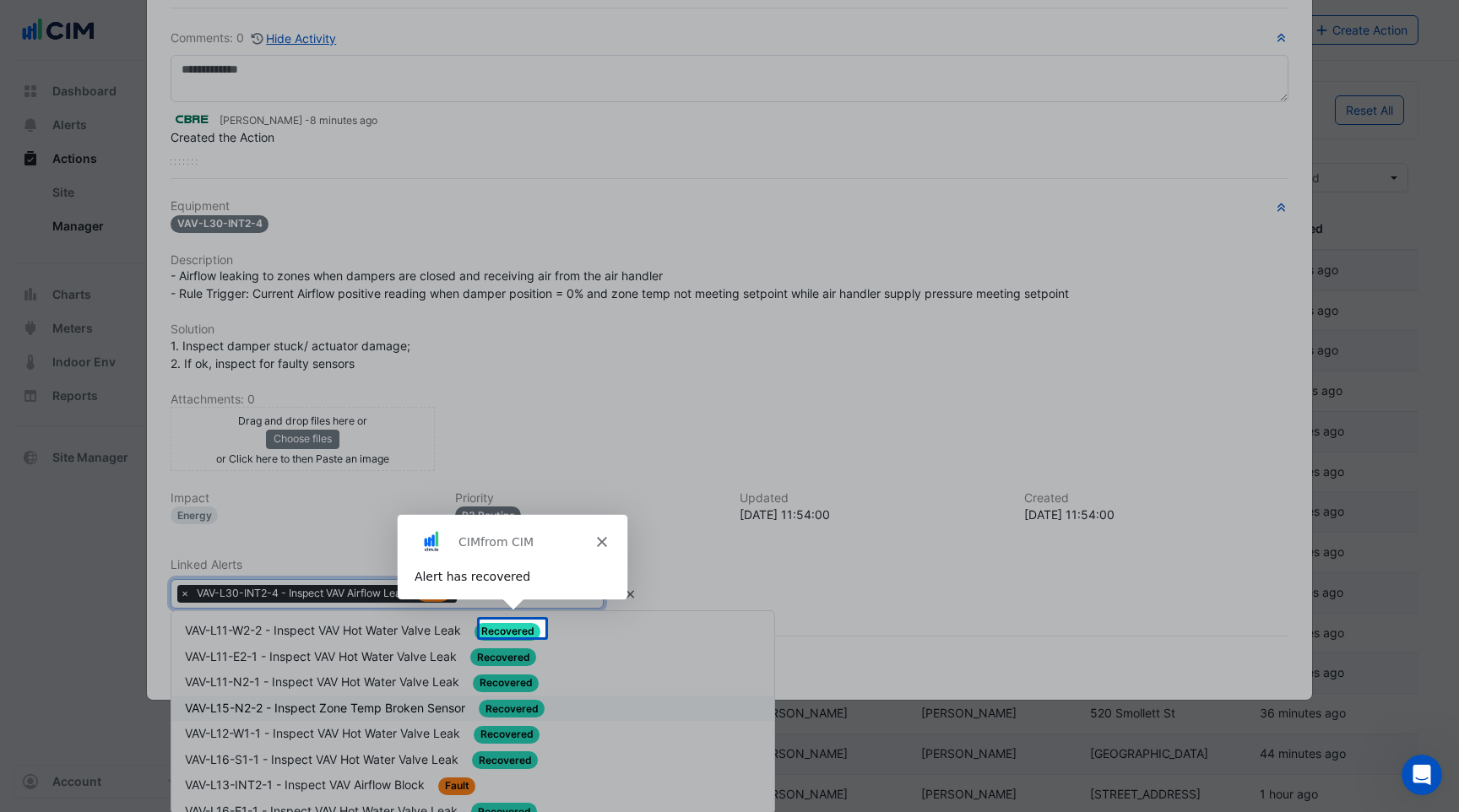
click at [596, 539] on icon "Close" at bounding box center [601, 540] width 10 height 10
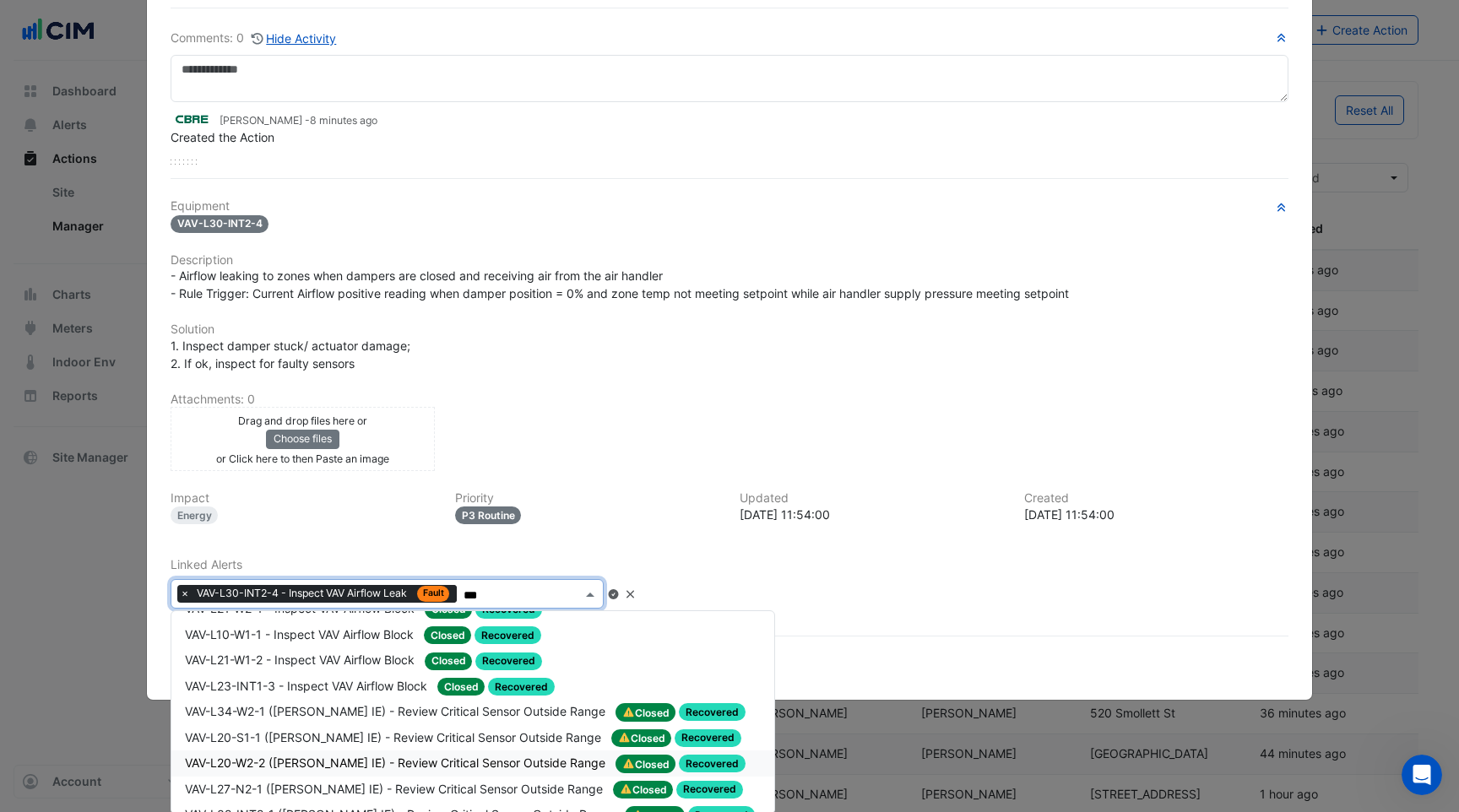
scroll to position [1274, 0]
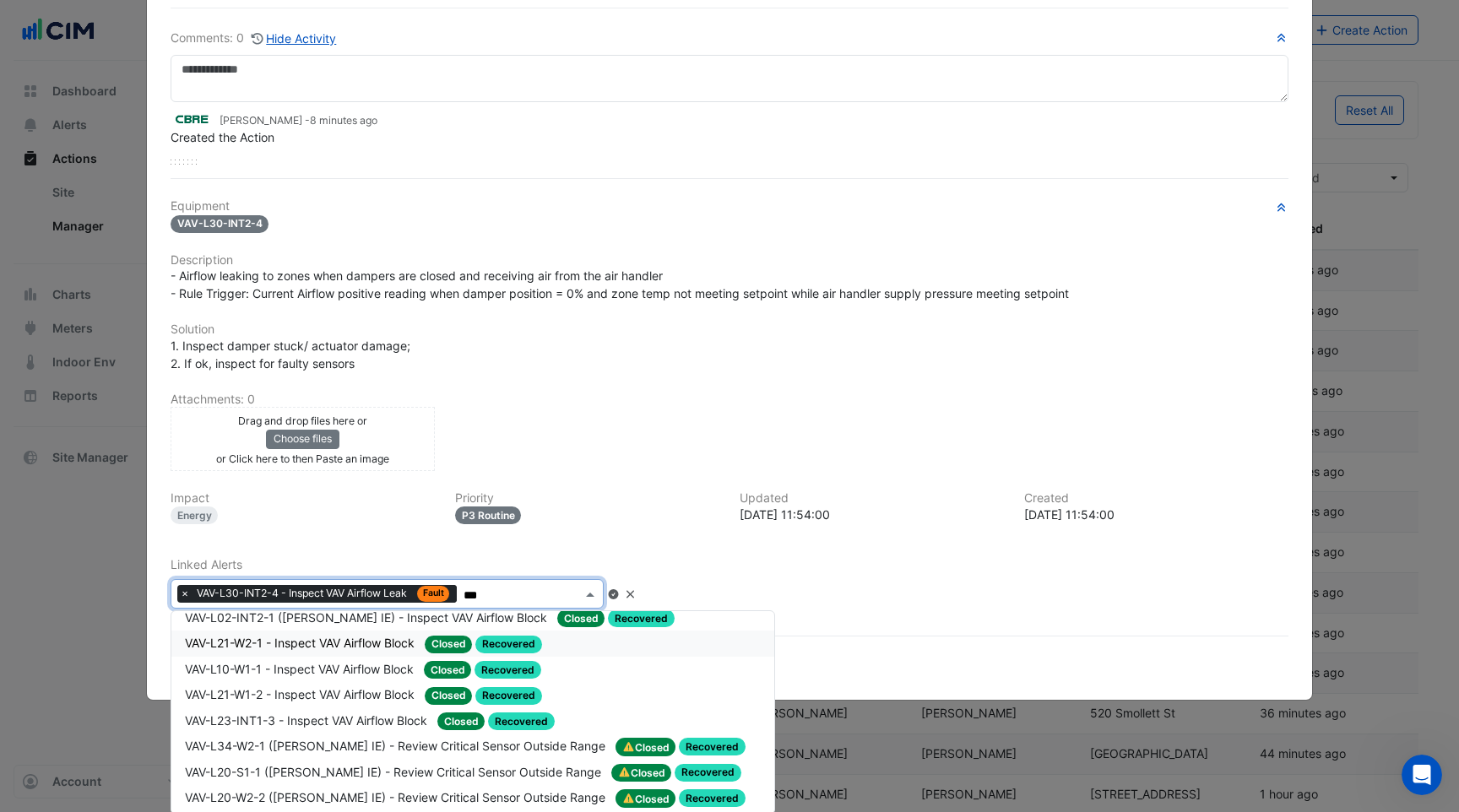
click at [501, 599] on input "***" at bounding box center [522, 595] width 118 height 17
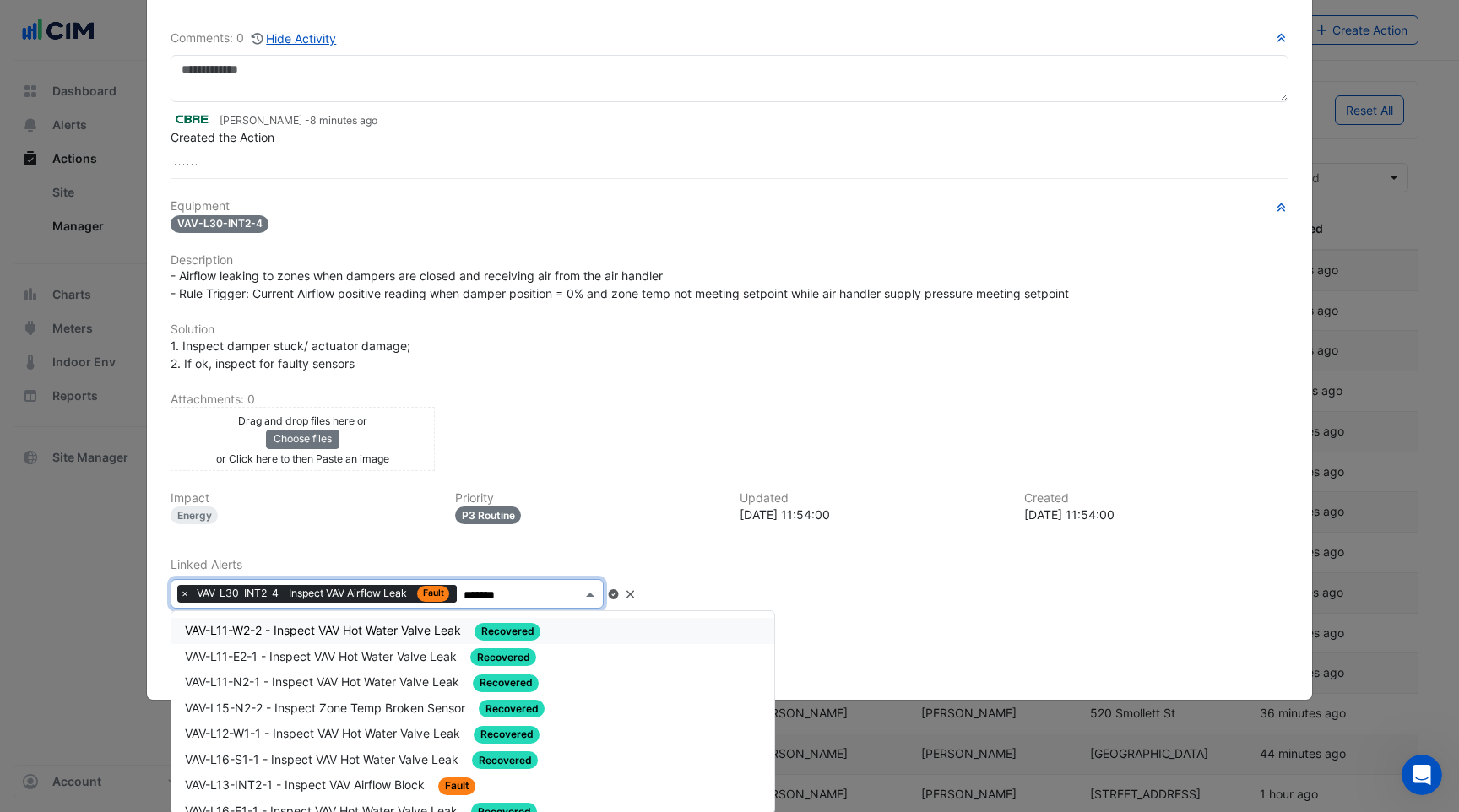
scroll to position [17, 0]
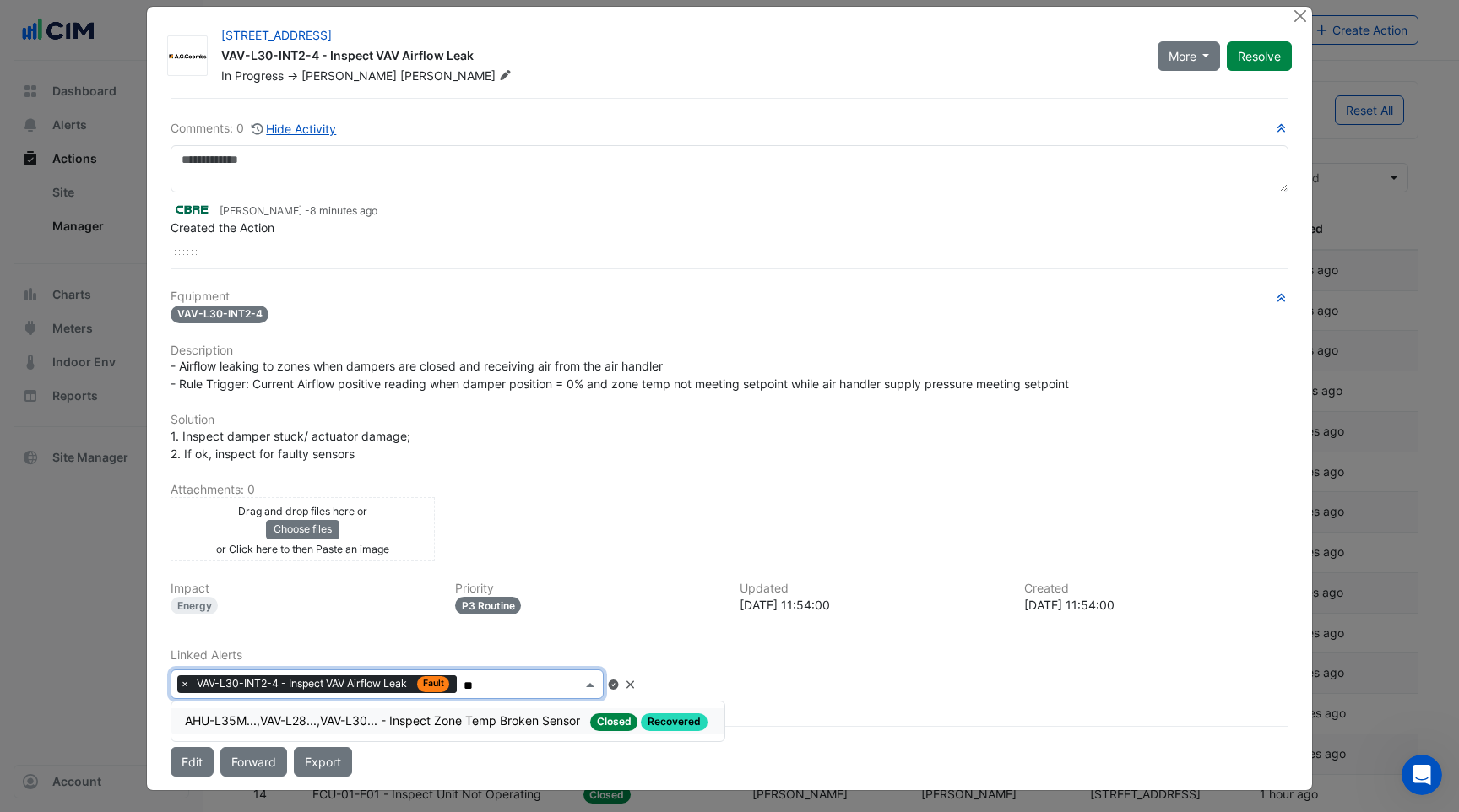
type input "*"
click at [501, 644] on div "Equipment VAV-L30-INT2-4 Description - Airflow leaking to zones when dampers ar…" at bounding box center [729, 501] width 1118 height 423
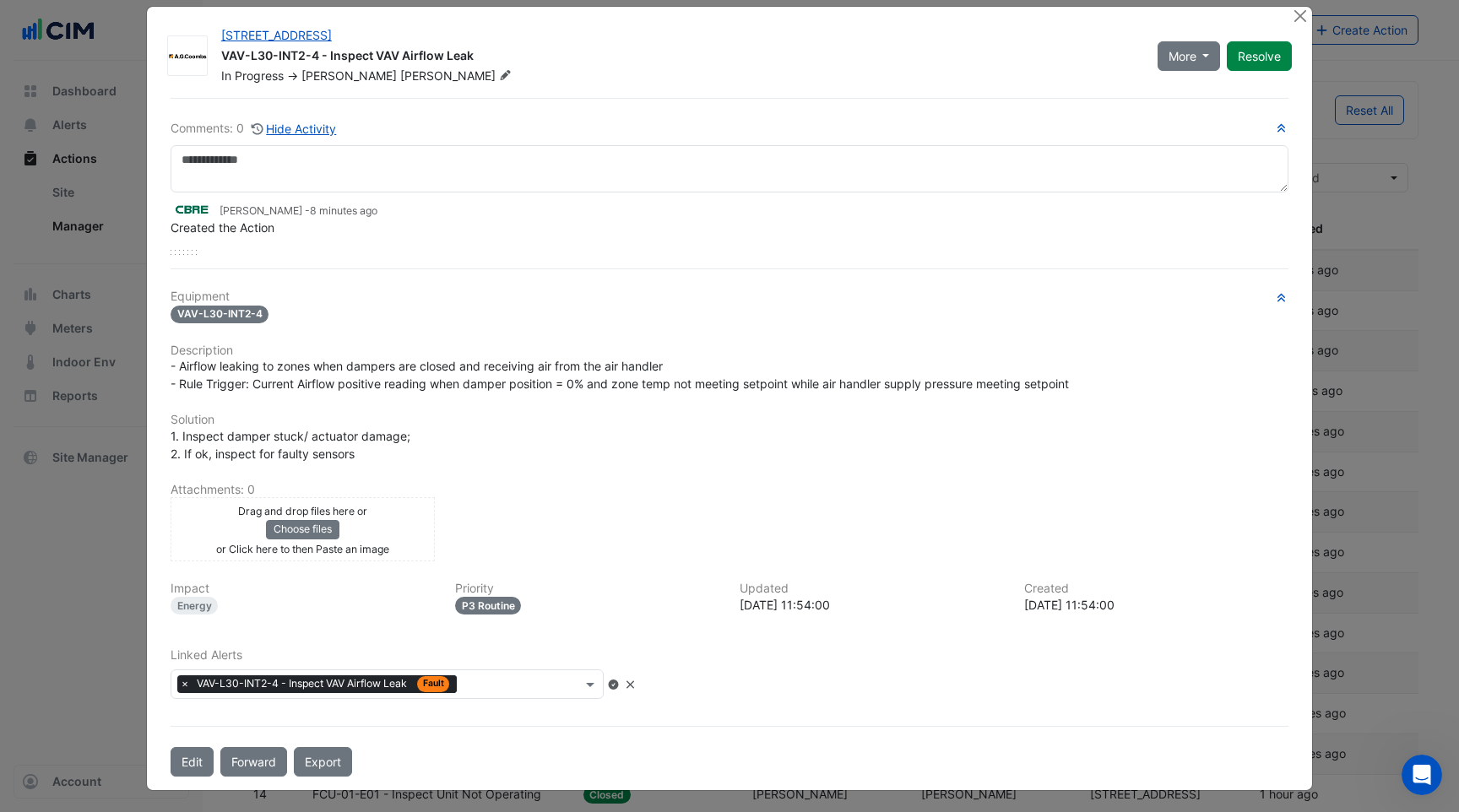
click at [515, 687] on input "text" at bounding box center [522, 685] width 118 height 17
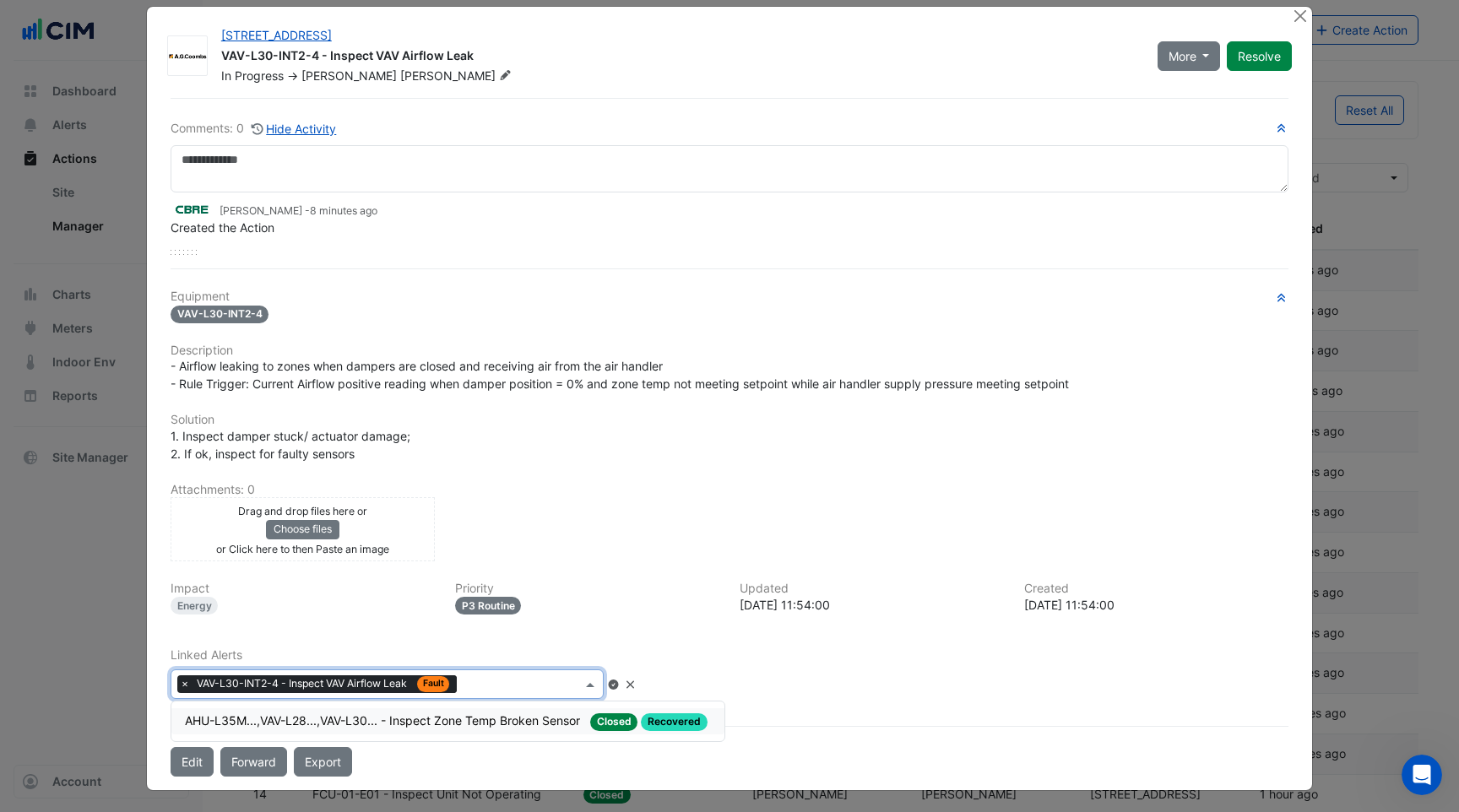
click at [637, 679] on icon at bounding box center [630, 684] width 13 height 10
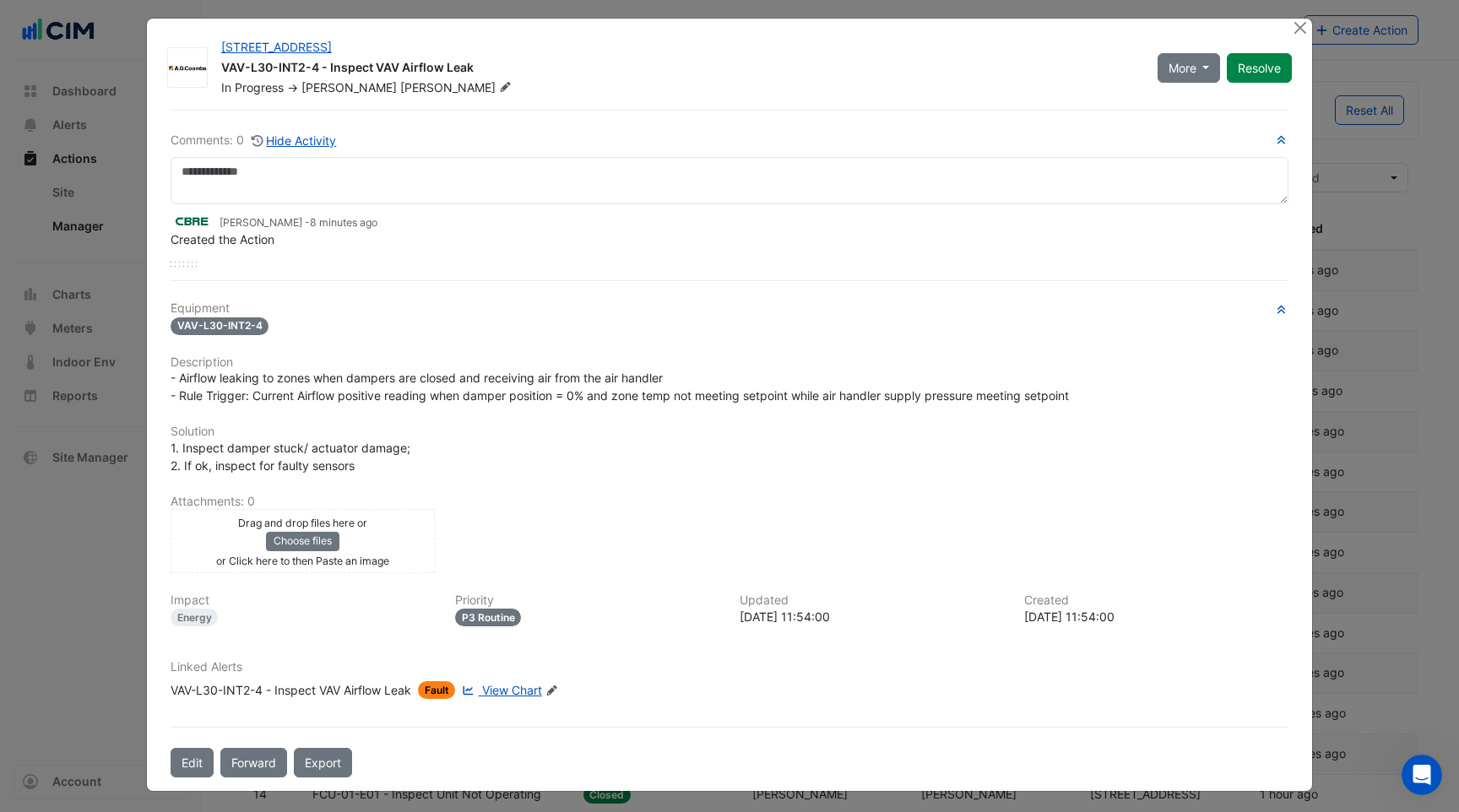
click at [557, 686] on icon at bounding box center [551, 690] width 10 height 10
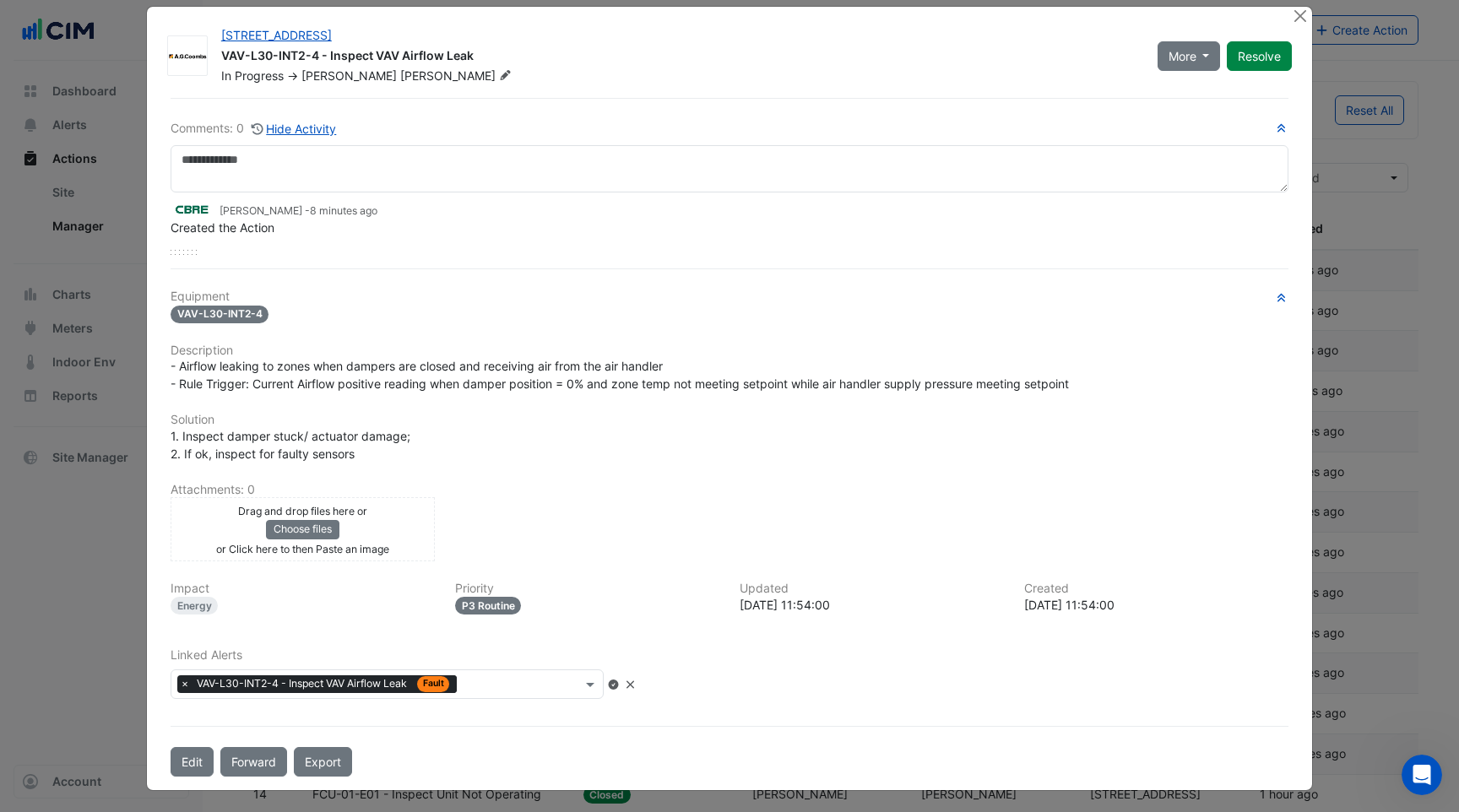
click at [537, 682] on input "text" at bounding box center [522, 685] width 118 height 17
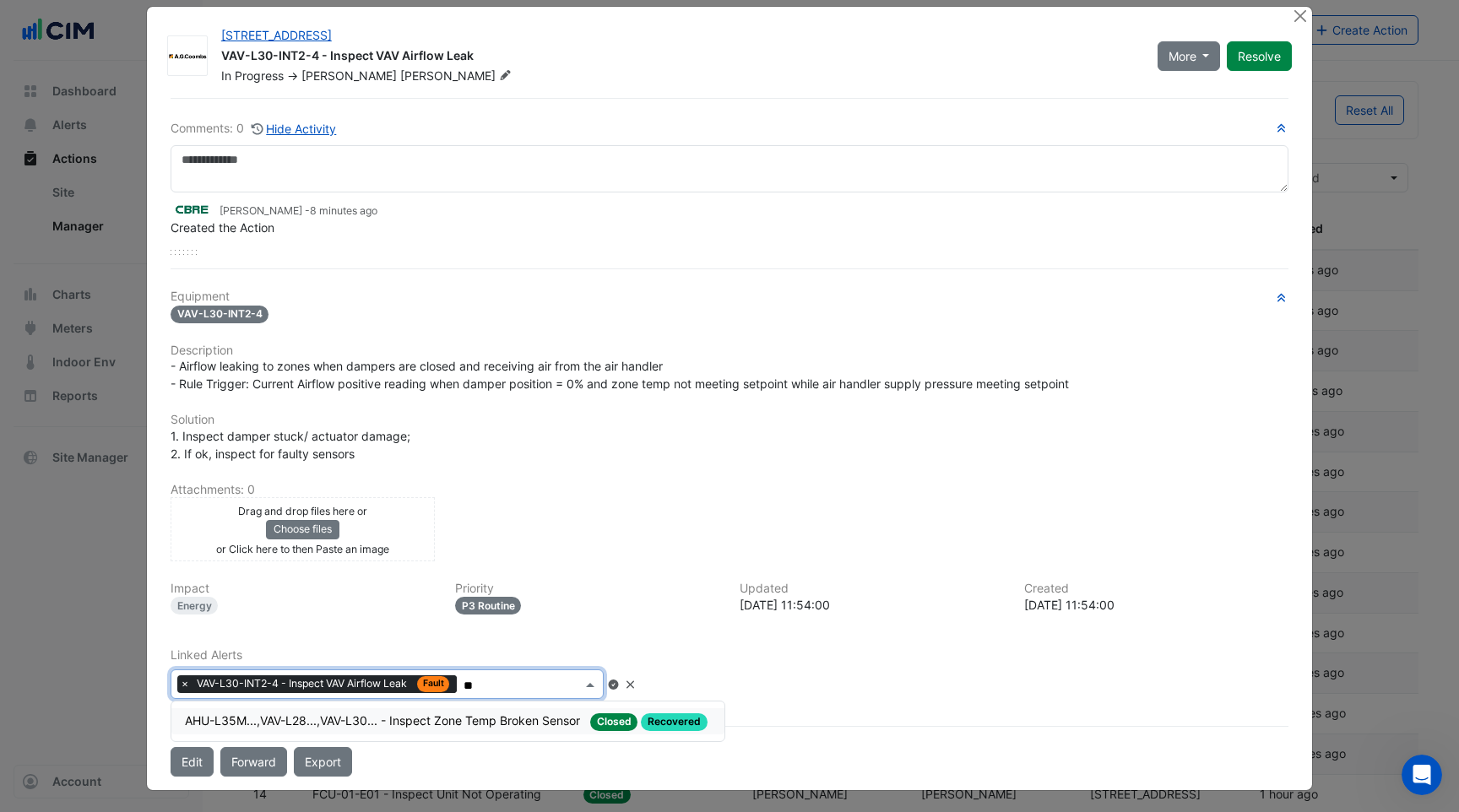
type input "*"
click at [815, 658] on h6 "Linked Alerts" at bounding box center [729, 655] width 1118 height 15
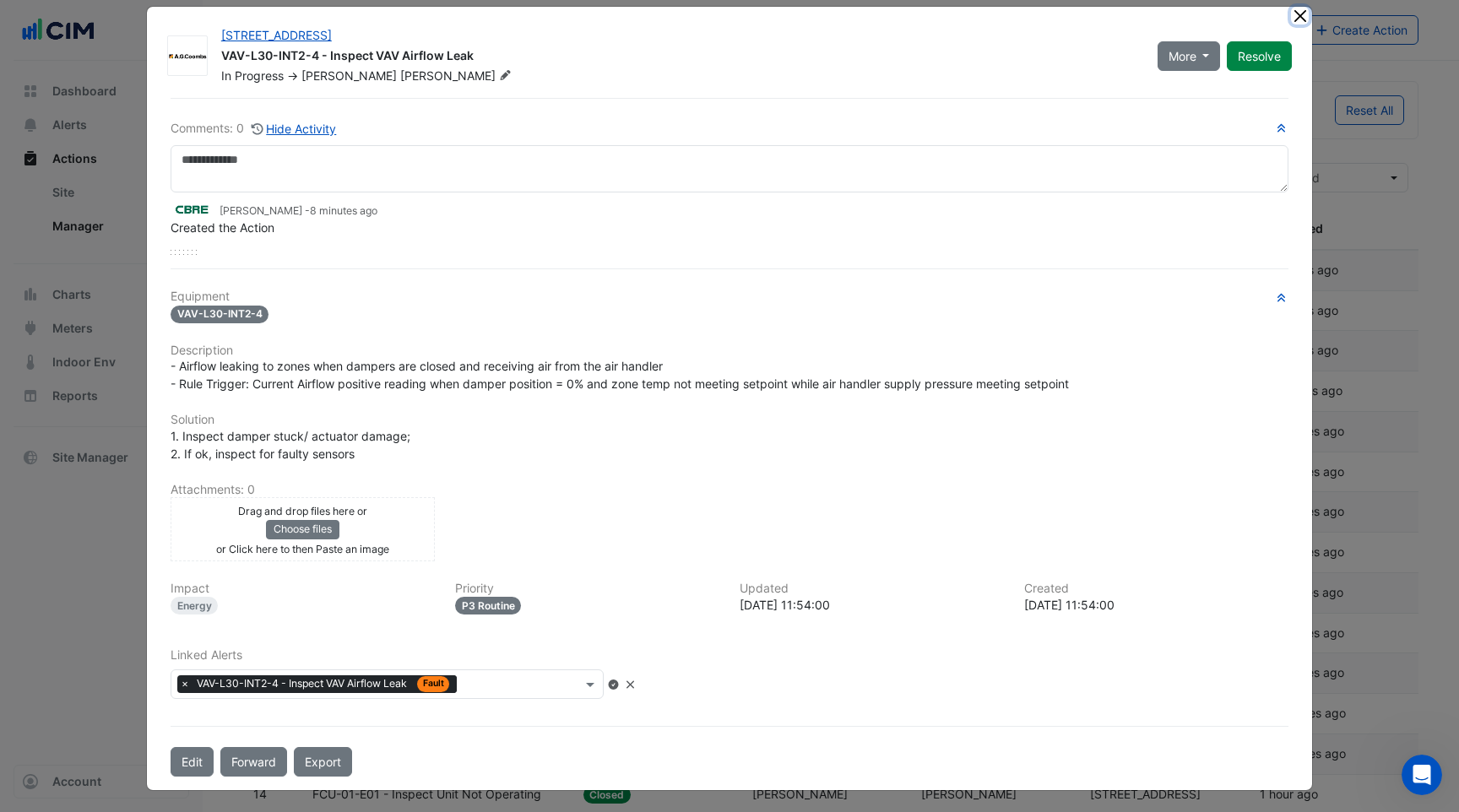
click at [1294, 16] on button "Close" at bounding box center [1300, 15] width 17 height 17
